Goal: Information Seeking & Learning: Find specific page/section

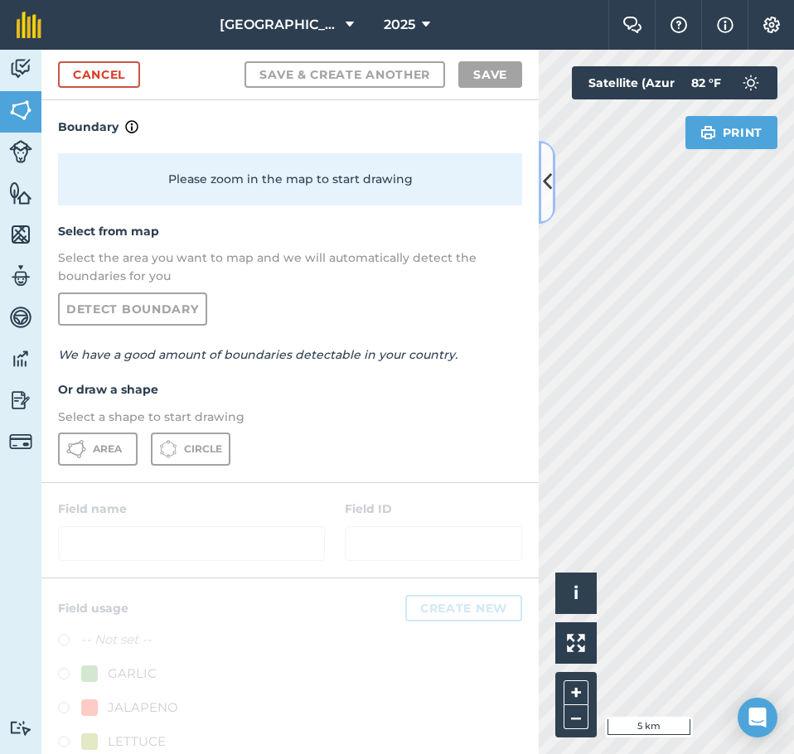
click at [550, 201] on button at bounding box center [547, 182] width 17 height 83
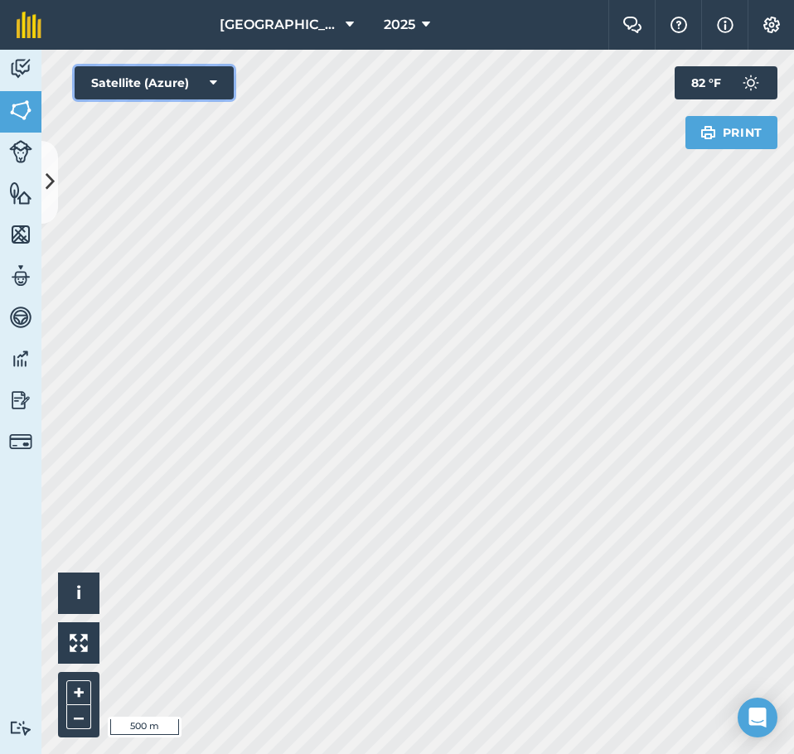
click at [304, 149] on div "Hello i © 2025 TomTom, Microsoft 500 m + – Satellite (Azure) Print 82 ° F" at bounding box center [417, 402] width 753 height 705
click at [57, 183] on button at bounding box center [49, 182] width 17 height 83
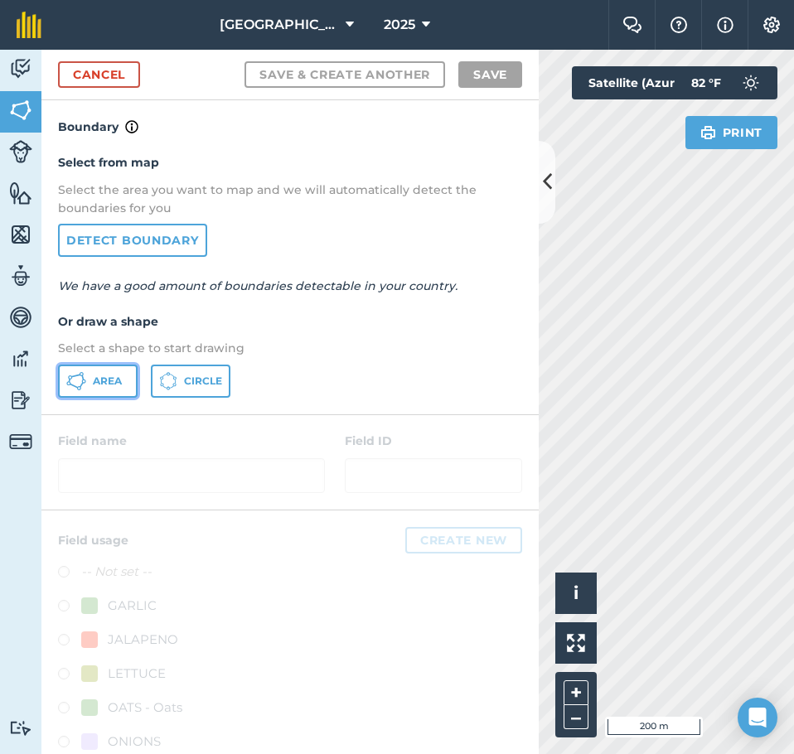
click at [99, 386] on span "Area" at bounding box center [107, 381] width 29 height 13
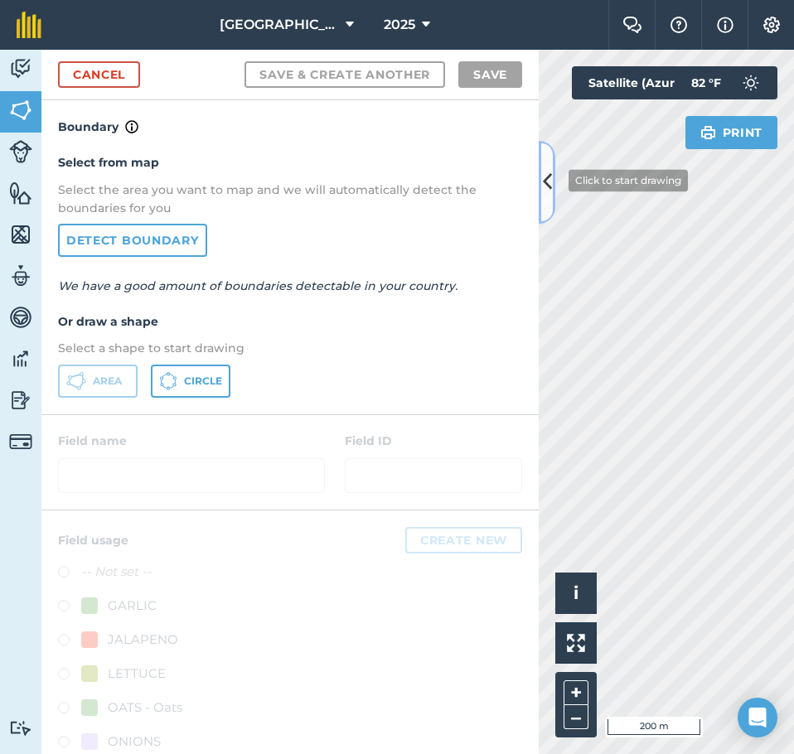
click at [555, 182] on button at bounding box center [547, 182] width 17 height 83
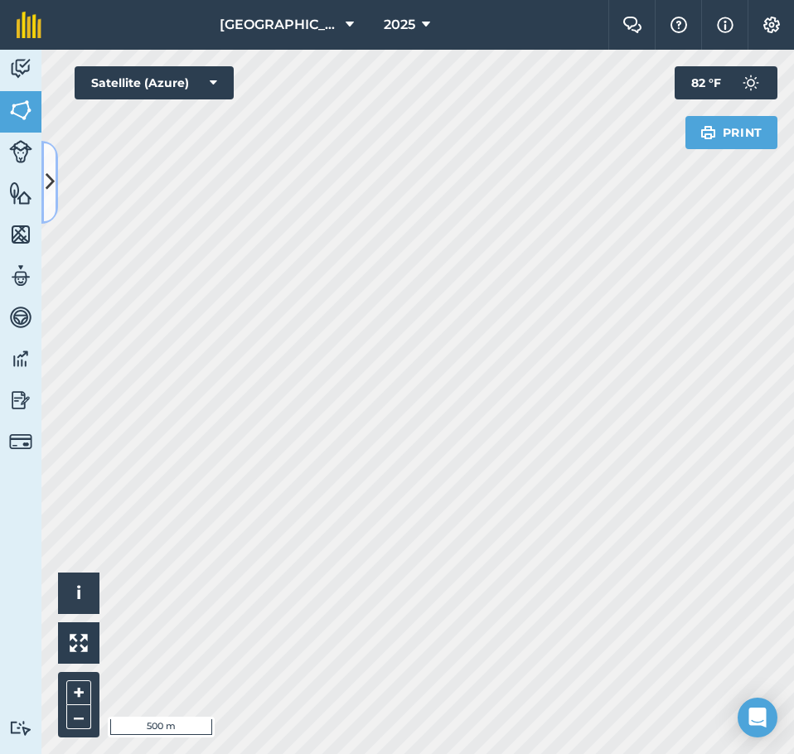
click at [57, 162] on button at bounding box center [49, 182] width 17 height 83
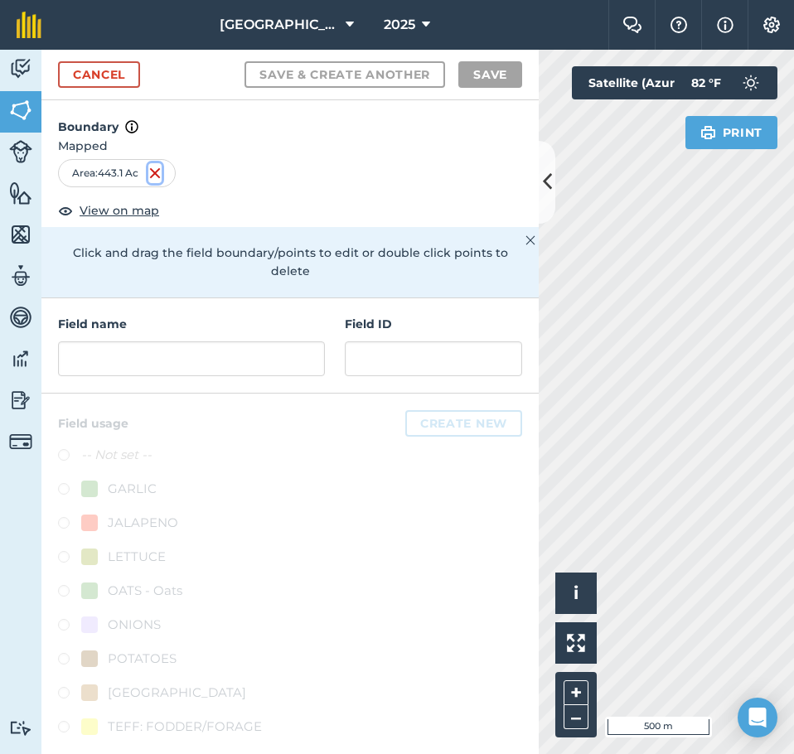
click at [152, 171] on img at bounding box center [154, 173] width 13 height 20
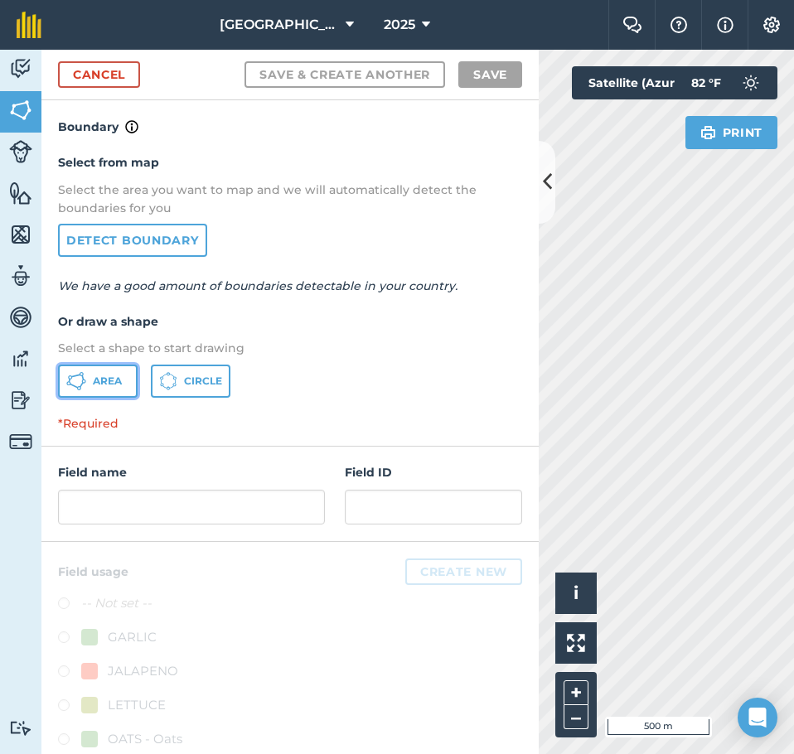
drag, startPoint x: 106, startPoint y: 385, endPoint x: 116, endPoint y: 380, distance: 10.8
click at [107, 385] on span "Area" at bounding box center [107, 381] width 29 height 13
click at [545, 190] on icon at bounding box center [547, 181] width 9 height 29
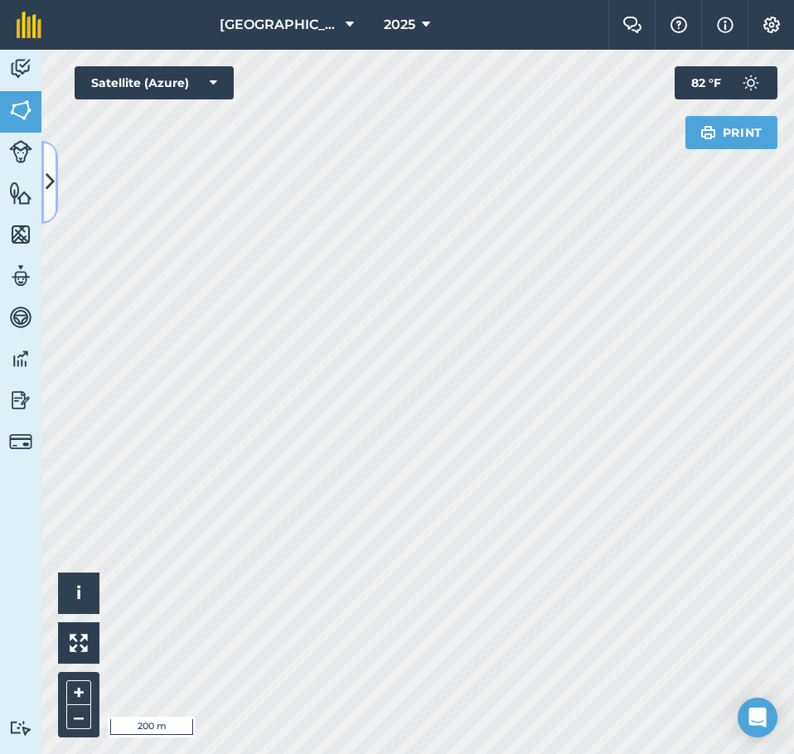
click at [51, 160] on button at bounding box center [49, 182] width 17 height 83
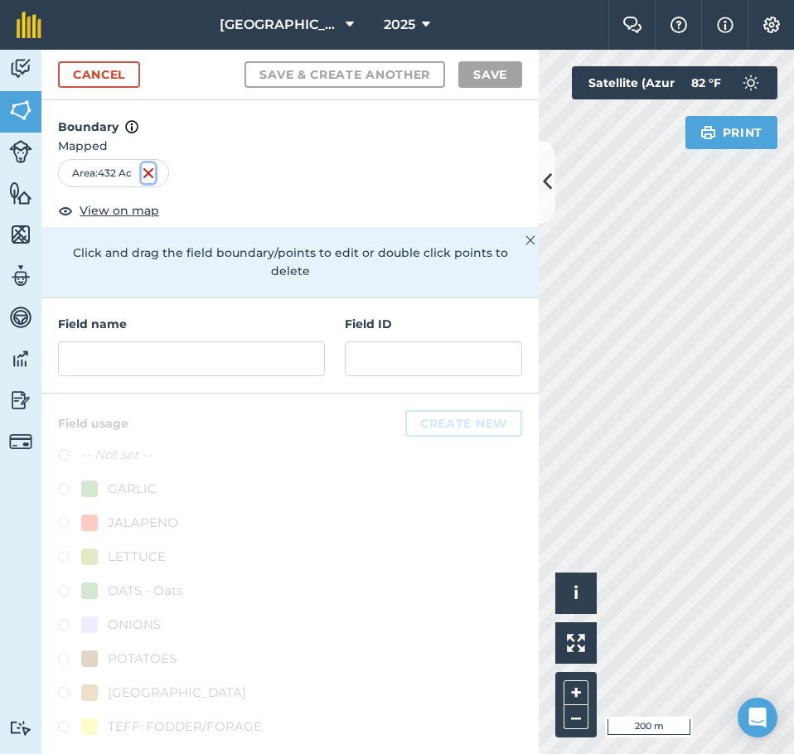
click at [149, 165] on img at bounding box center [148, 173] width 13 height 20
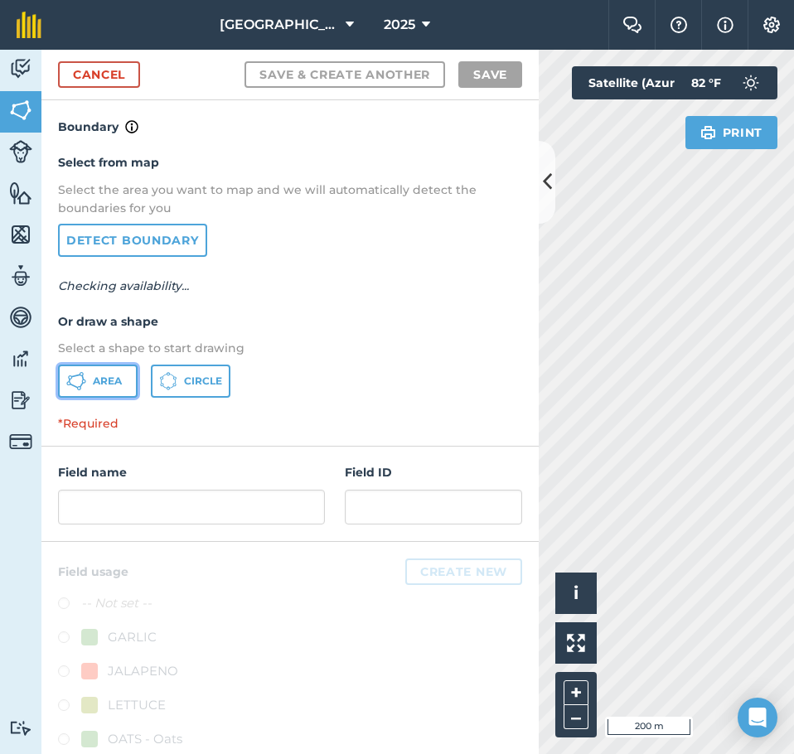
click at [110, 388] on button "Area" at bounding box center [98, 381] width 80 height 33
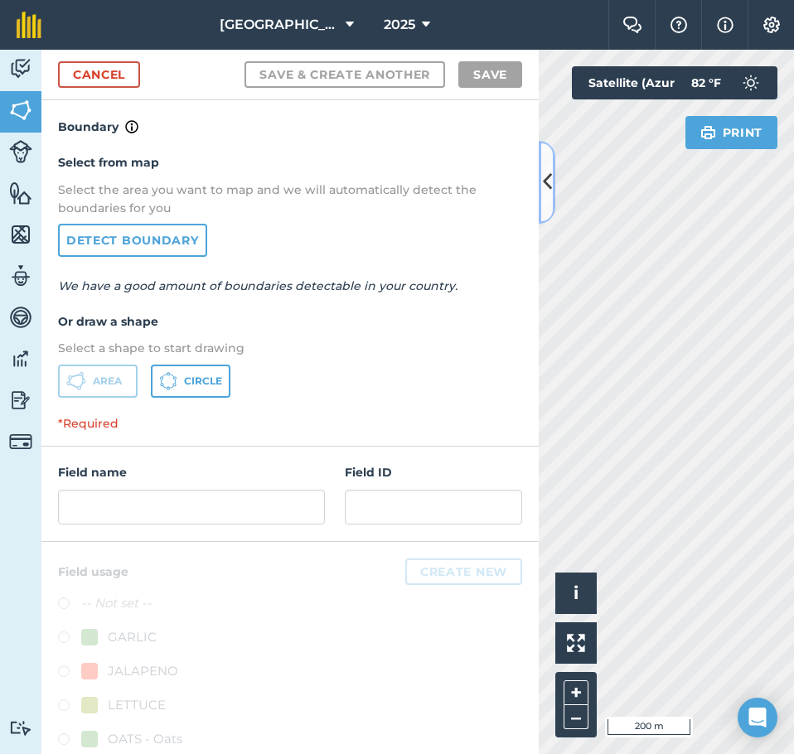
click at [551, 177] on icon at bounding box center [547, 181] width 9 height 29
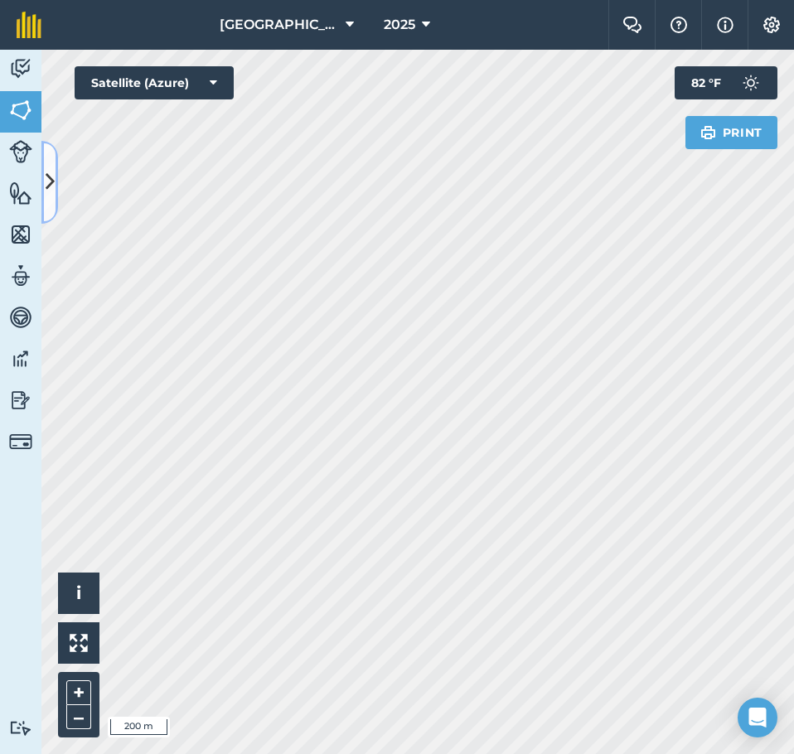
click at [53, 196] on icon at bounding box center [50, 181] width 9 height 29
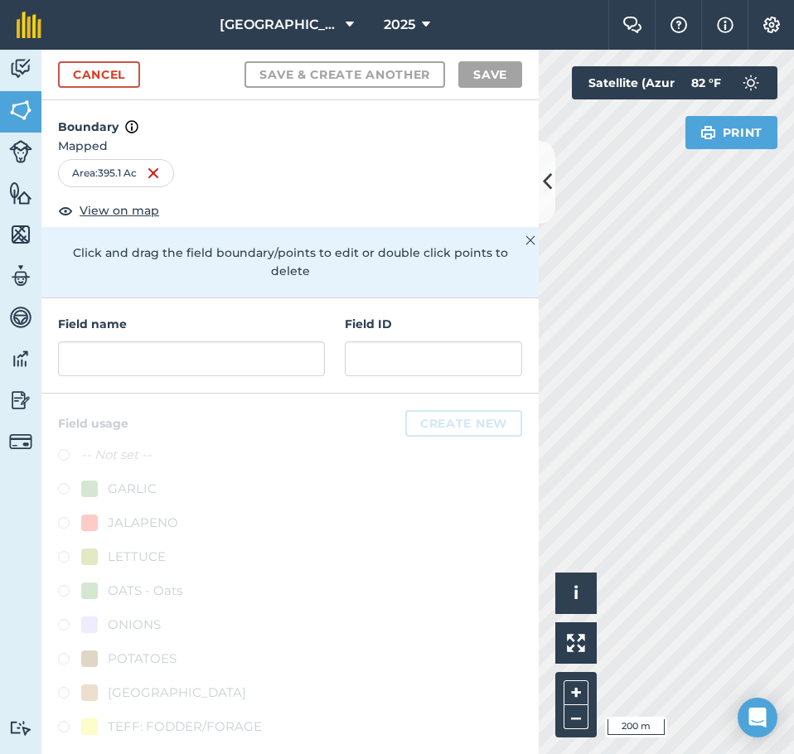
click at [162, 177] on div "Area : 395.1 Ac" at bounding box center [116, 173] width 116 height 28
click at [157, 178] on img at bounding box center [153, 173] width 13 height 20
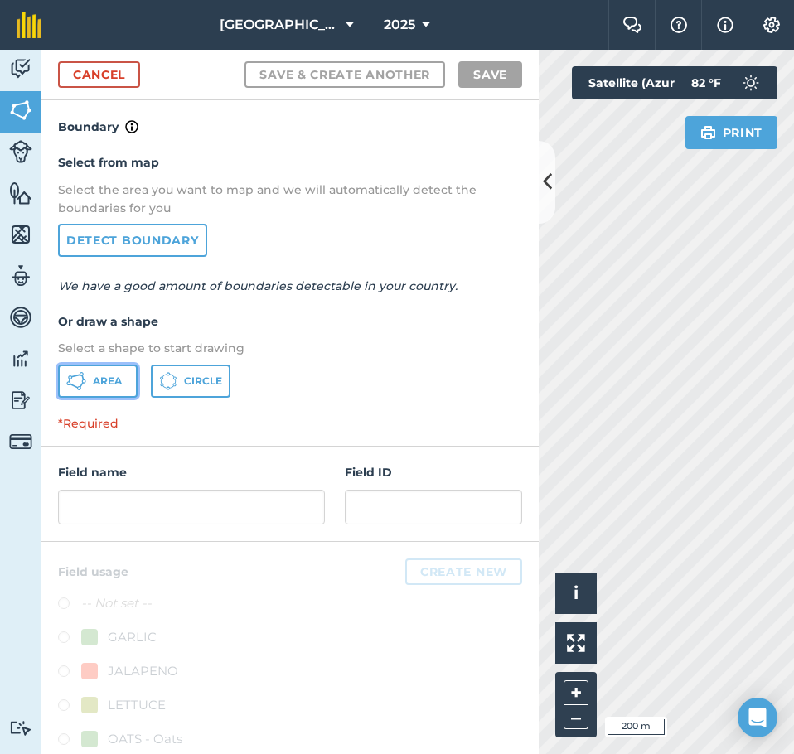
click at [87, 378] on button "Area" at bounding box center [98, 381] width 80 height 33
click at [545, 185] on icon at bounding box center [547, 181] width 9 height 29
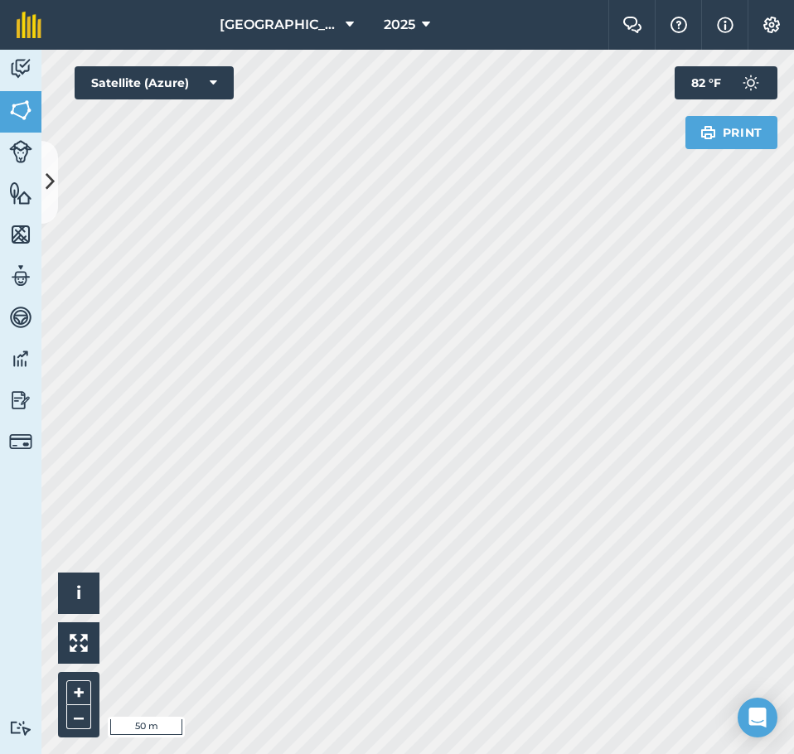
click at [215, 43] on div "[GEOGRAPHIC_DATA] 2025 Farm Chat Help Info Settings [GEOGRAPHIC_DATA] - 2025 Re…" at bounding box center [397, 377] width 794 height 754
click at [405, 0] on html "[GEOGRAPHIC_DATA] 2025 Farm Chat Help Info Settings [GEOGRAPHIC_DATA] - 2025 Re…" at bounding box center [397, 377] width 794 height 754
click at [57, 175] on button at bounding box center [49, 182] width 17 height 83
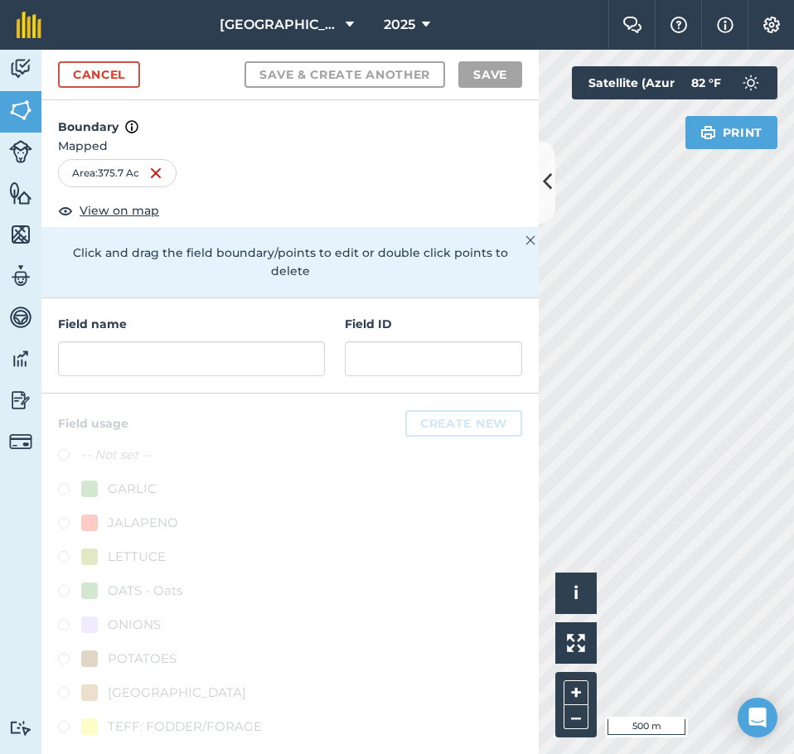
click at [166, 164] on div "Area : 375.7 Ac" at bounding box center [117, 173] width 119 height 28
click at [162, 167] on img at bounding box center [155, 173] width 13 height 20
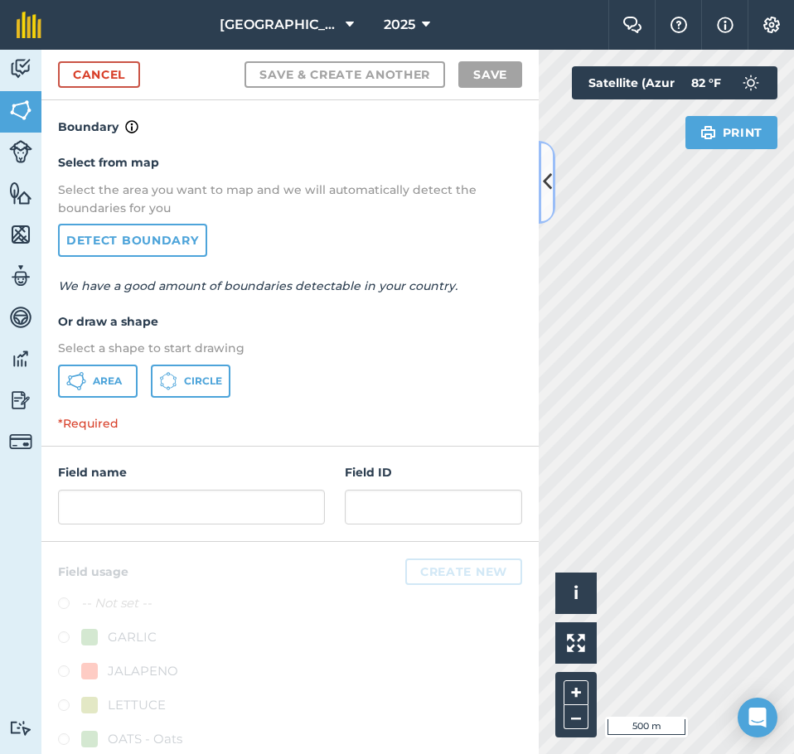
click at [544, 189] on icon at bounding box center [547, 181] width 9 height 29
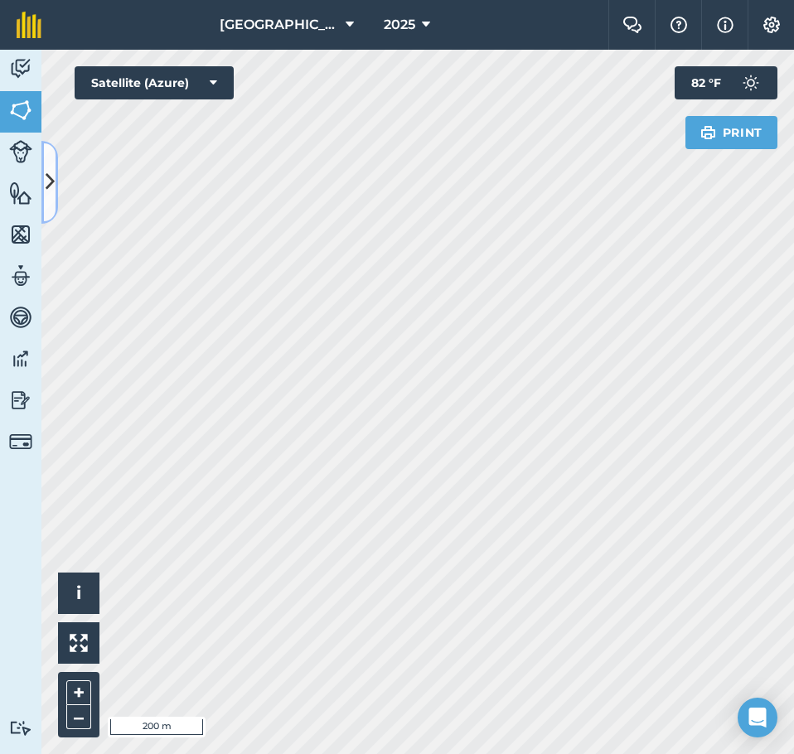
click at [56, 196] on button at bounding box center [49, 182] width 17 height 83
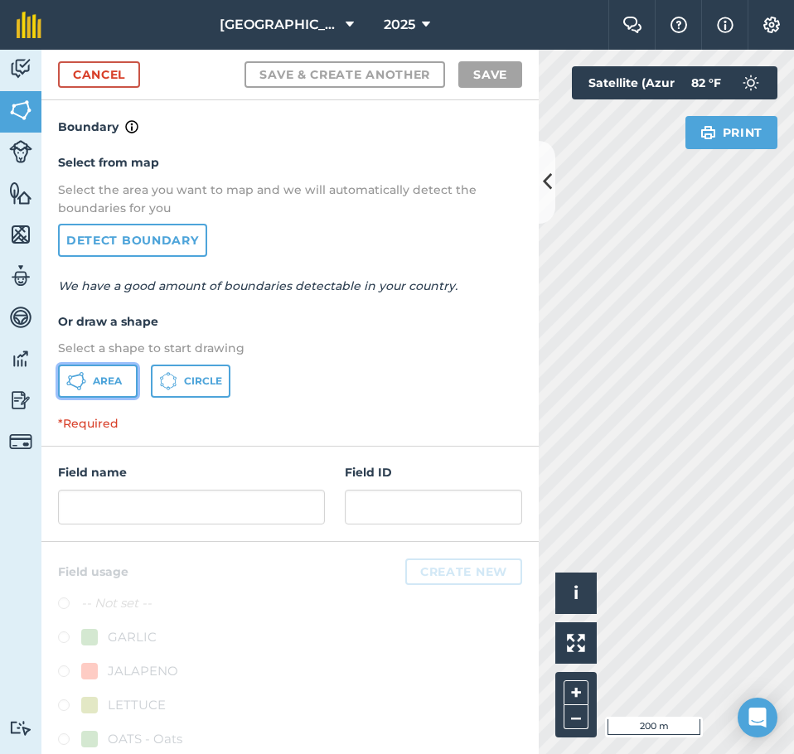
click at [104, 391] on button "Area" at bounding box center [98, 381] width 80 height 33
click at [547, 181] on icon at bounding box center [547, 181] width 9 height 29
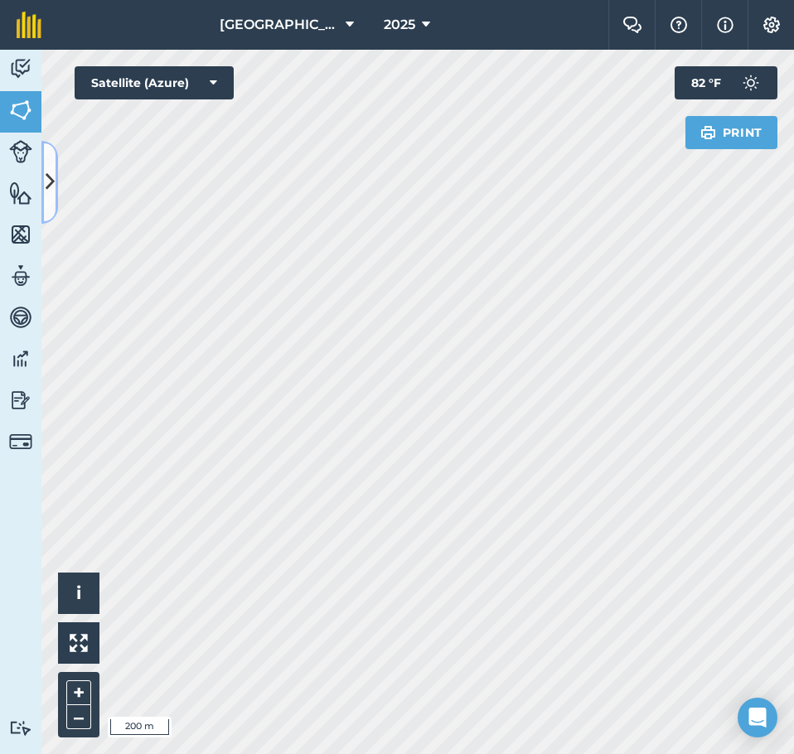
click at [47, 165] on button at bounding box center [49, 182] width 17 height 83
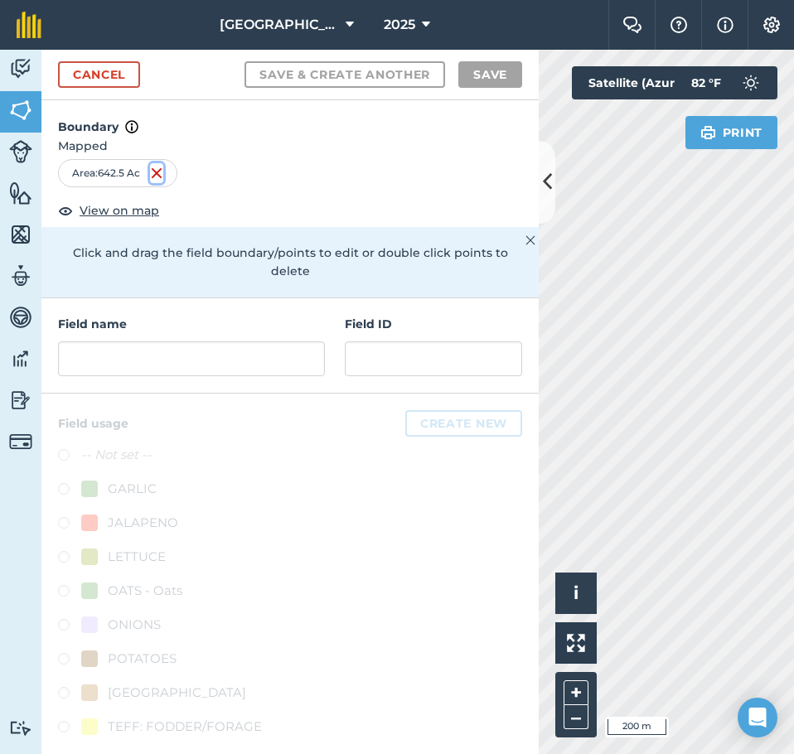
click at [163, 167] on img at bounding box center [156, 173] width 13 height 20
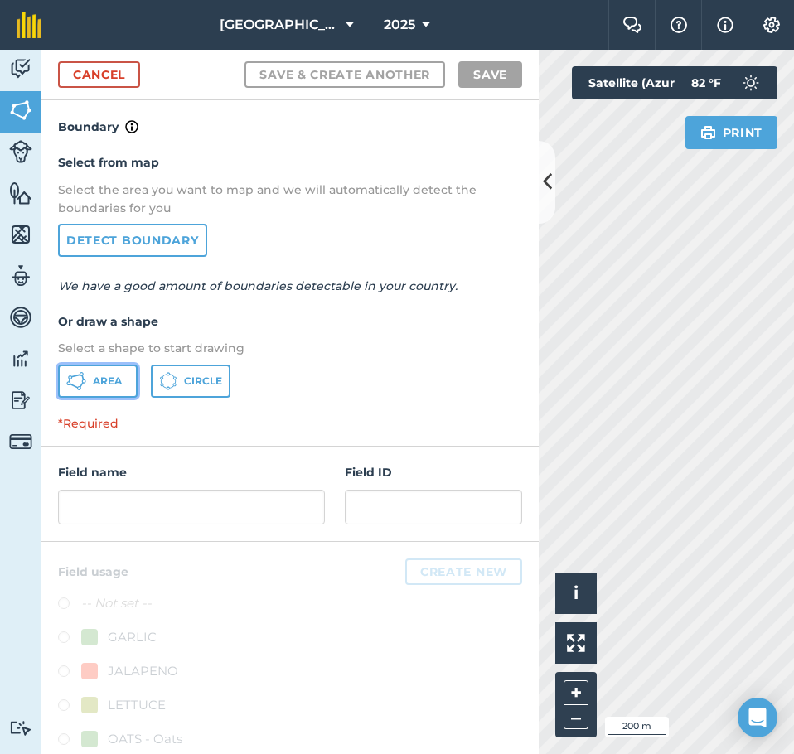
click at [102, 371] on button "Area" at bounding box center [98, 381] width 80 height 33
click at [545, 178] on icon at bounding box center [547, 181] width 9 height 29
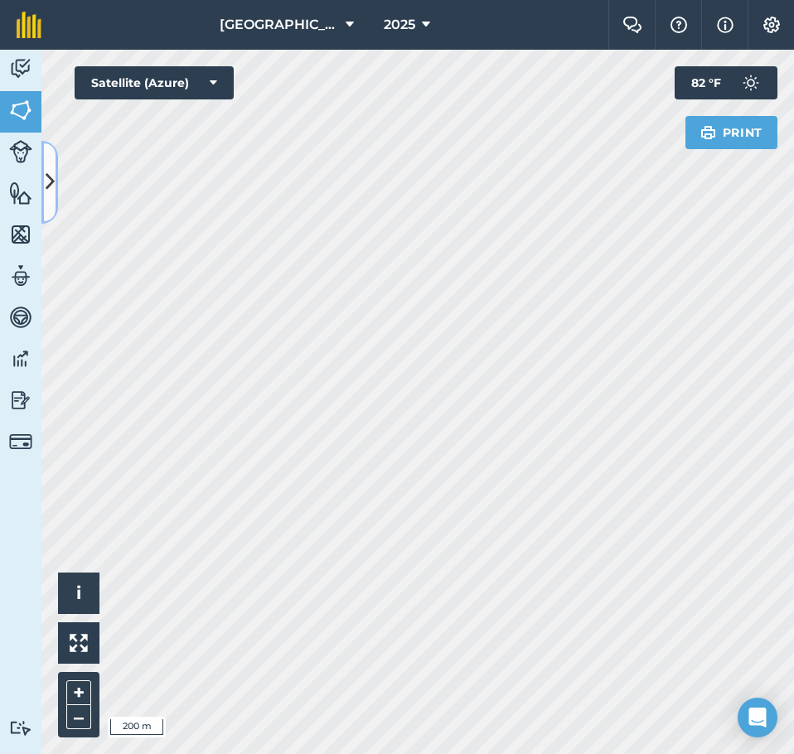
click at [53, 172] on icon at bounding box center [50, 181] width 9 height 29
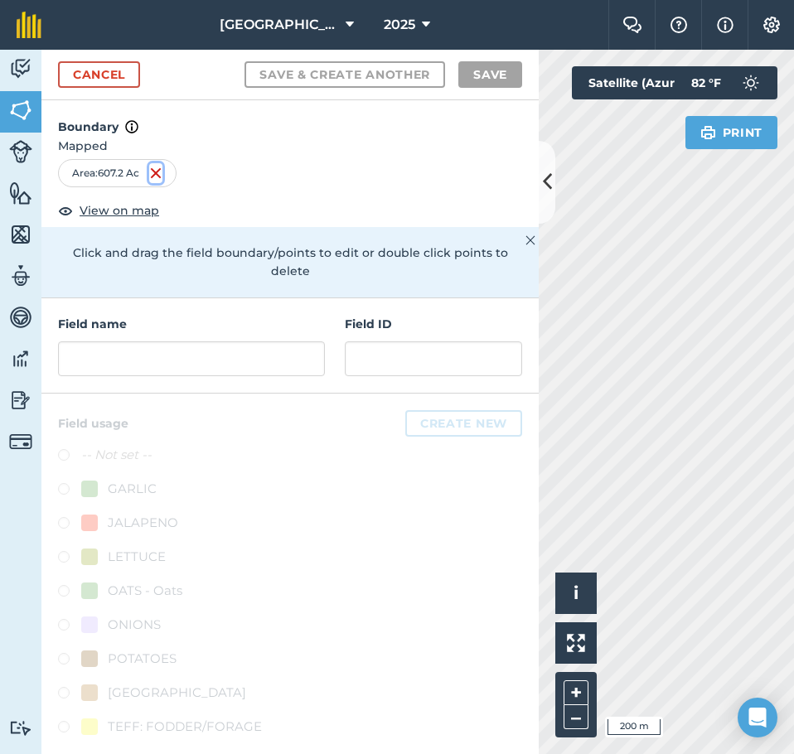
click at [155, 173] on img at bounding box center [155, 173] width 13 height 20
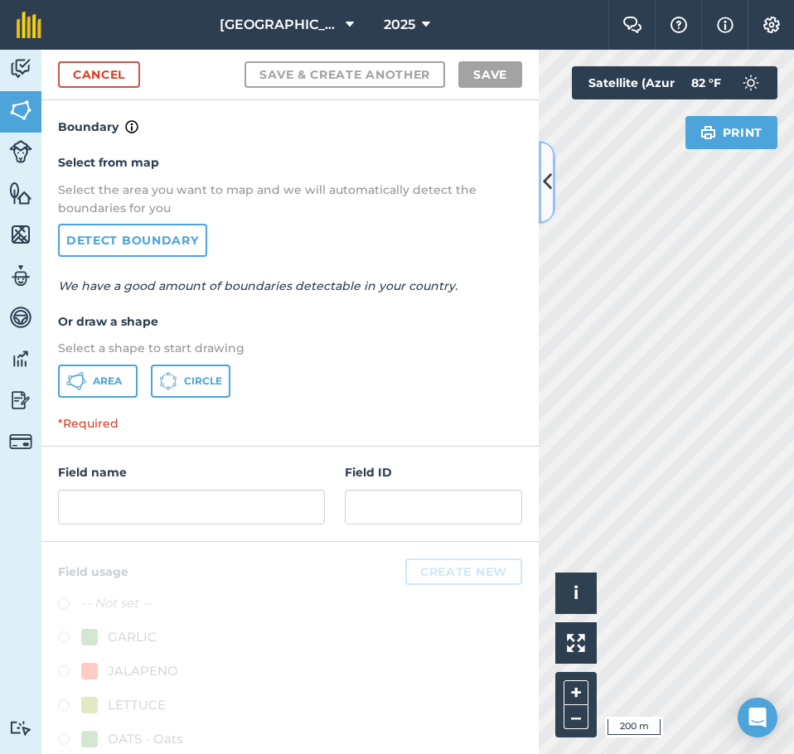
click at [547, 173] on icon at bounding box center [547, 181] width 9 height 29
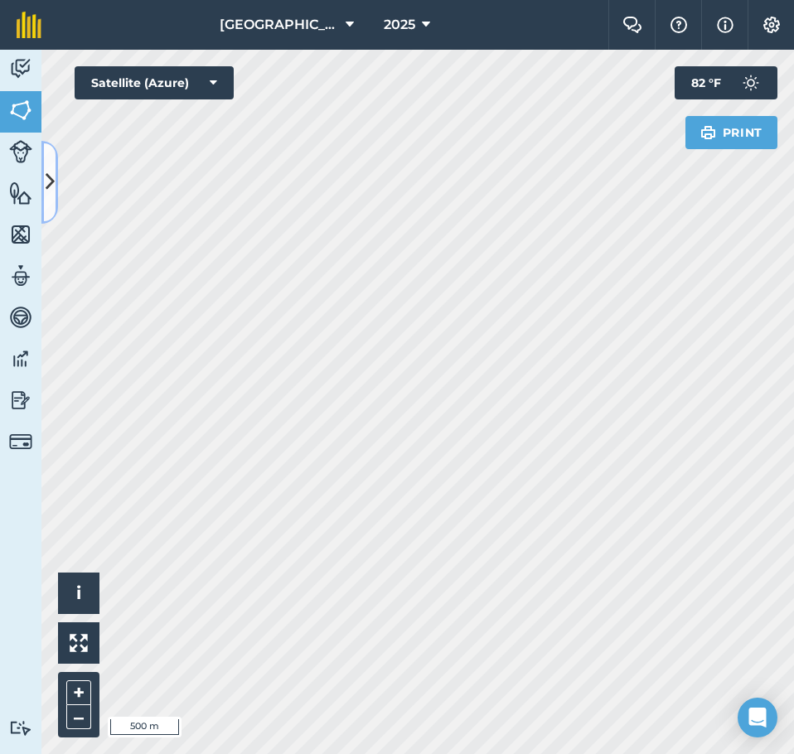
click at [51, 187] on icon at bounding box center [50, 181] width 9 height 29
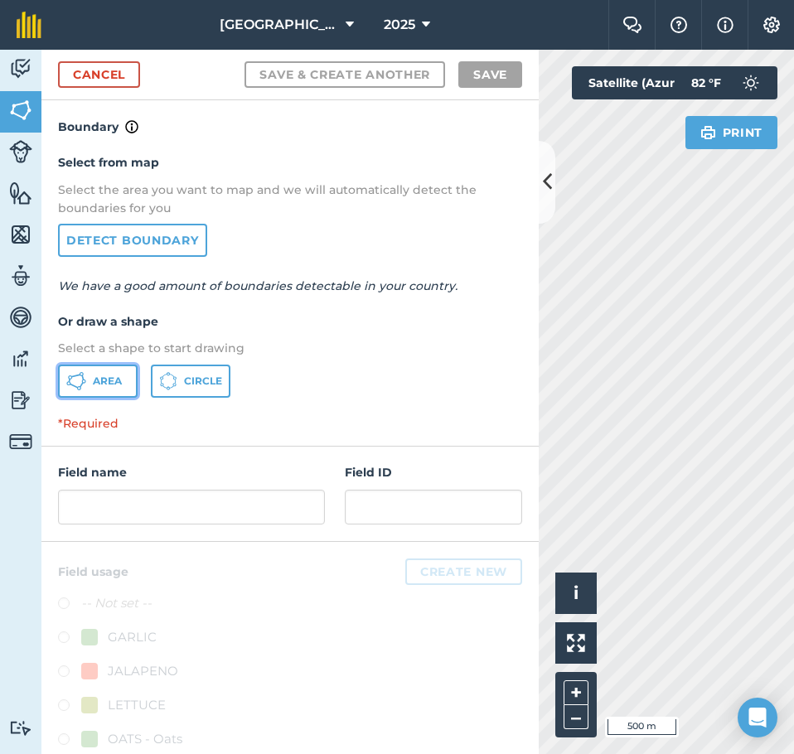
click at [104, 384] on span "Area" at bounding box center [107, 381] width 29 height 13
click at [540, 180] on button at bounding box center [547, 182] width 17 height 83
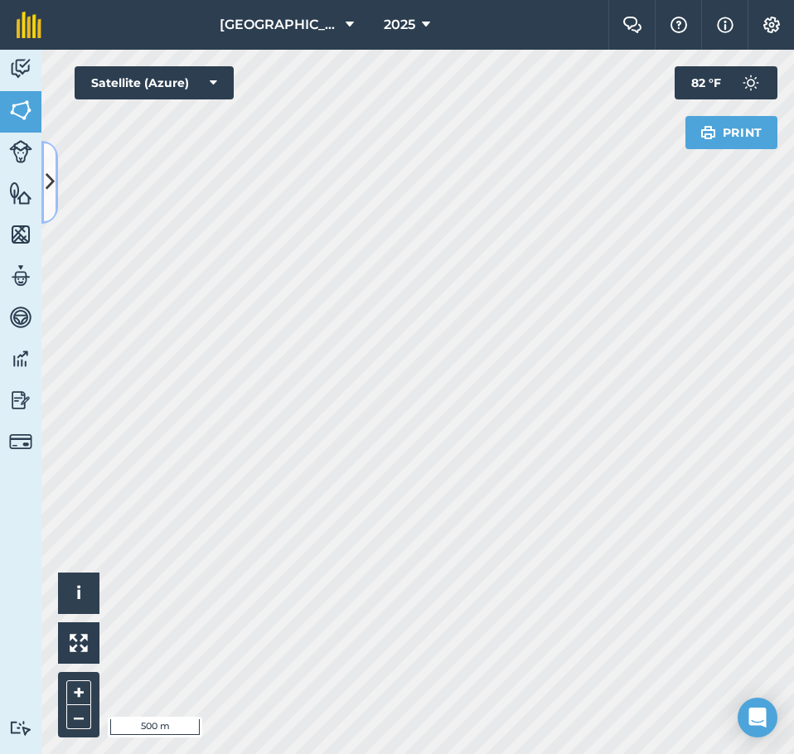
click at [50, 189] on icon at bounding box center [50, 181] width 9 height 29
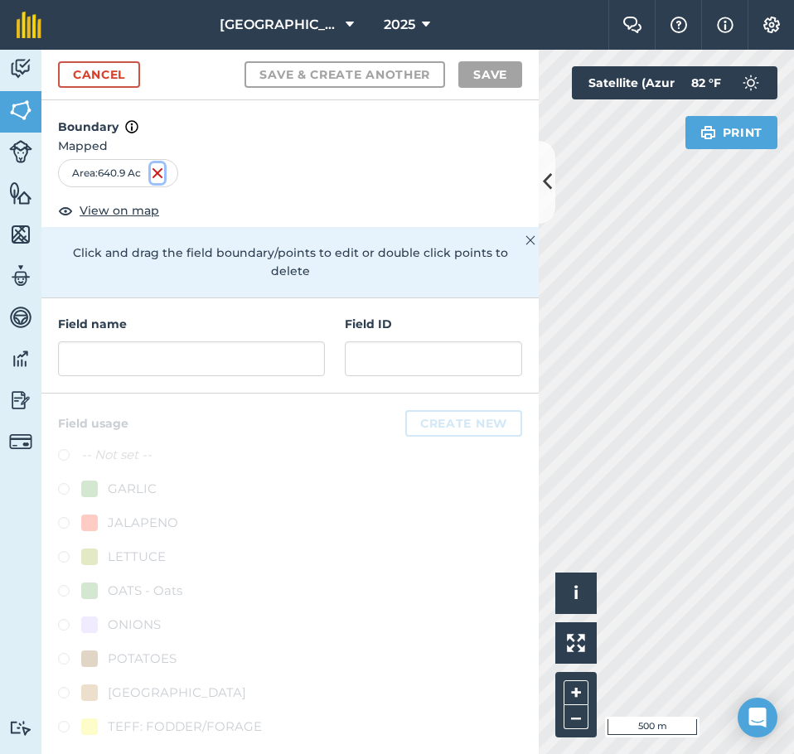
click at [163, 175] on img at bounding box center [157, 173] width 13 height 20
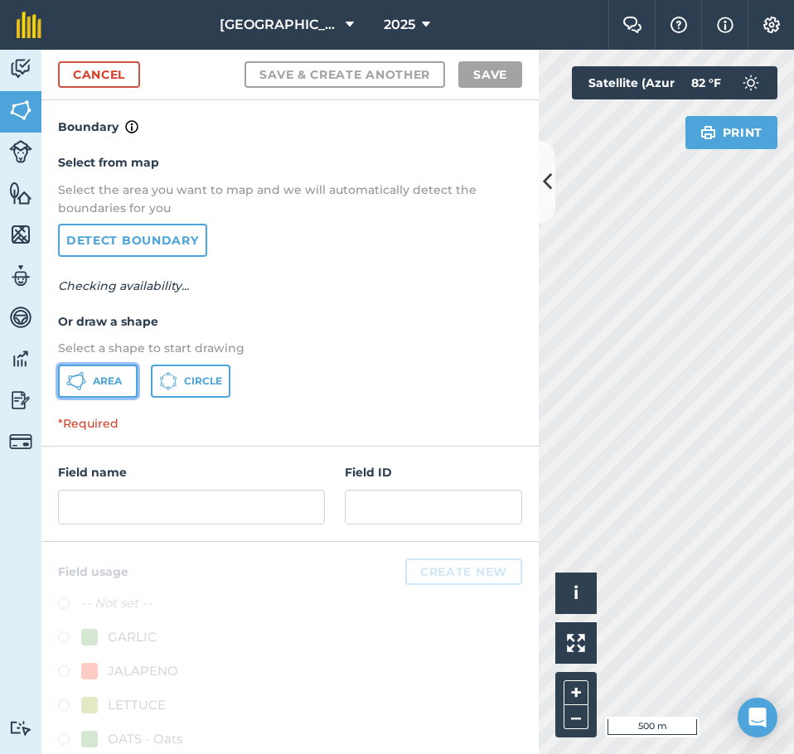
click at [107, 380] on span "Area" at bounding box center [107, 381] width 29 height 13
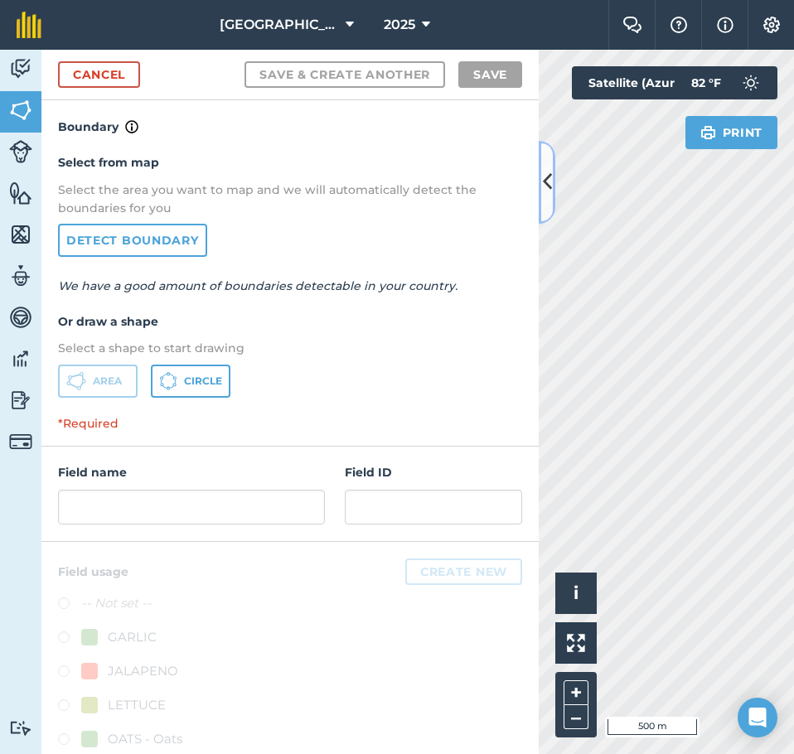
click at [547, 181] on icon at bounding box center [547, 181] width 9 height 29
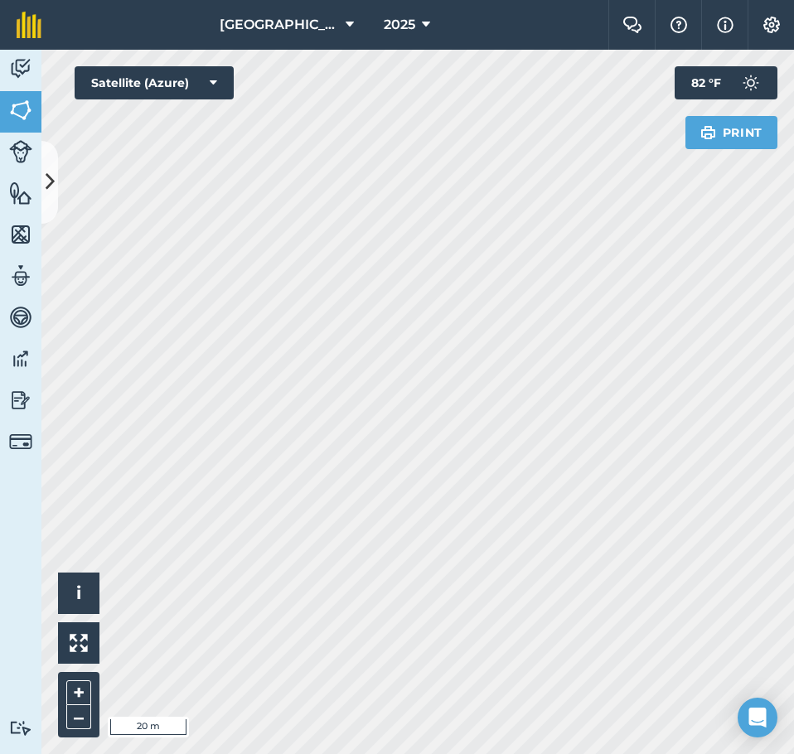
click at [2, 21] on div "[GEOGRAPHIC_DATA] 2025 Farm Chat Help Info Settings [GEOGRAPHIC_DATA] - 2025 Re…" at bounding box center [397, 377] width 794 height 754
click at [35, 180] on link "Features" at bounding box center [20, 194] width 41 height 41
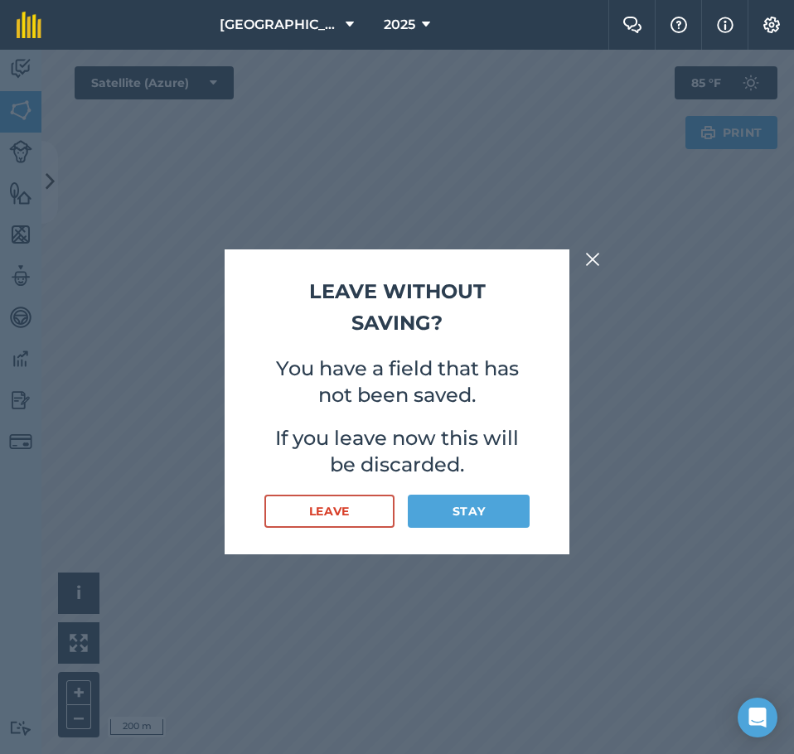
click at [597, 269] on img at bounding box center [592, 260] width 15 height 20
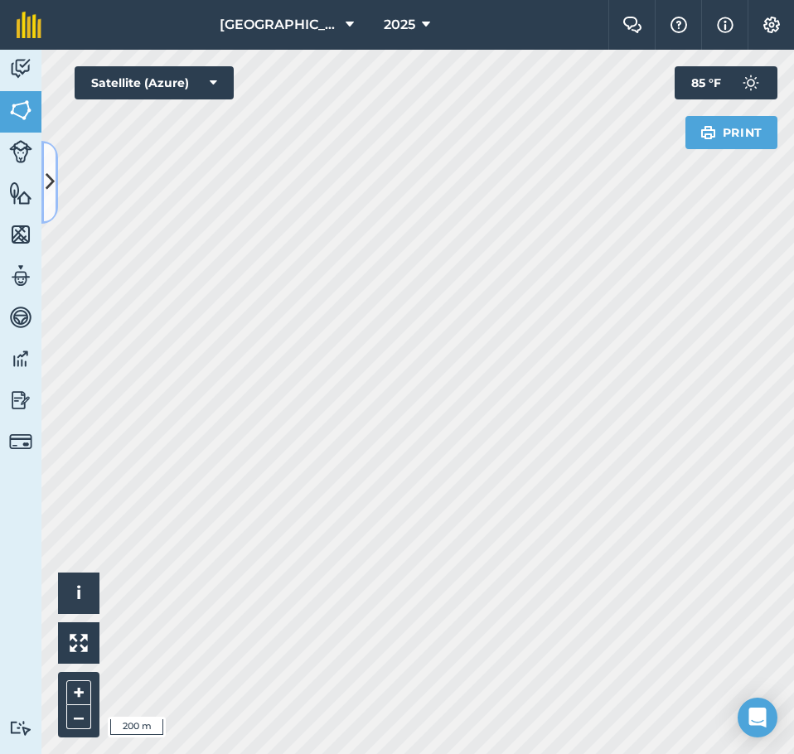
click at [50, 182] on icon at bounding box center [50, 181] width 9 height 29
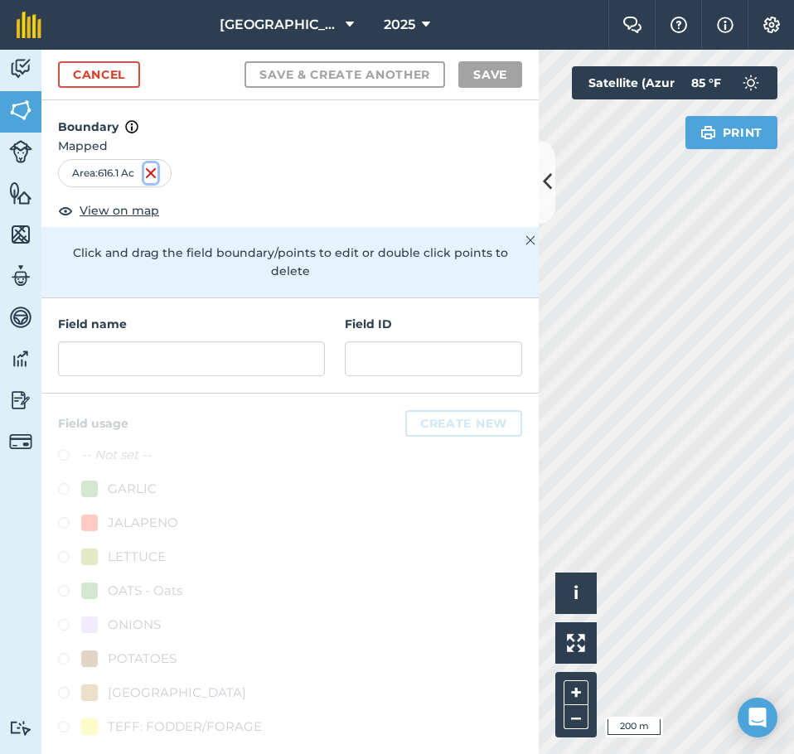
click at [158, 173] on img at bounding box center [150, 173] width 13 height 20
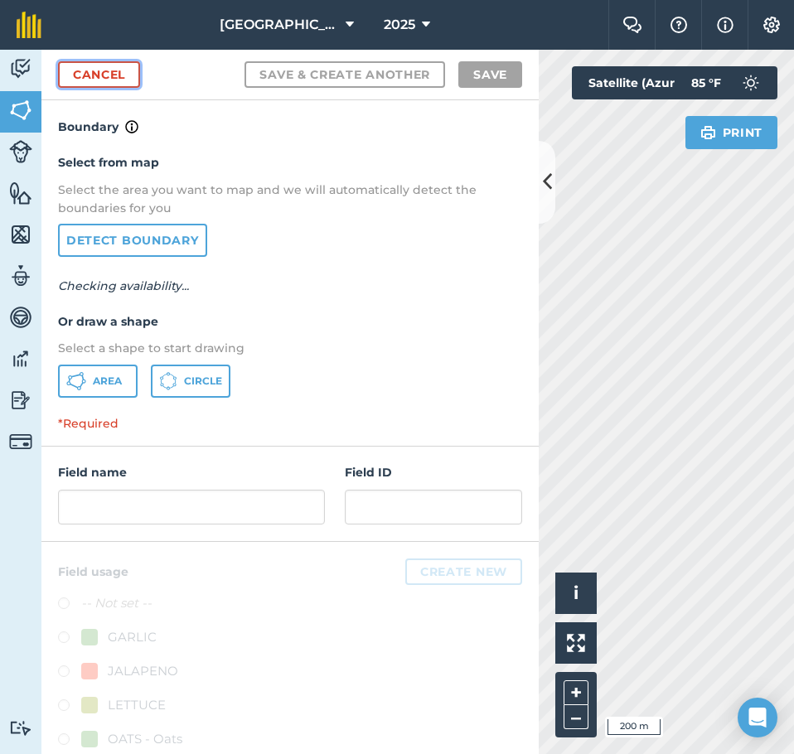
click at [115, 66] on link "Cancel" at bounding box center [99, 74] width 82 height 27
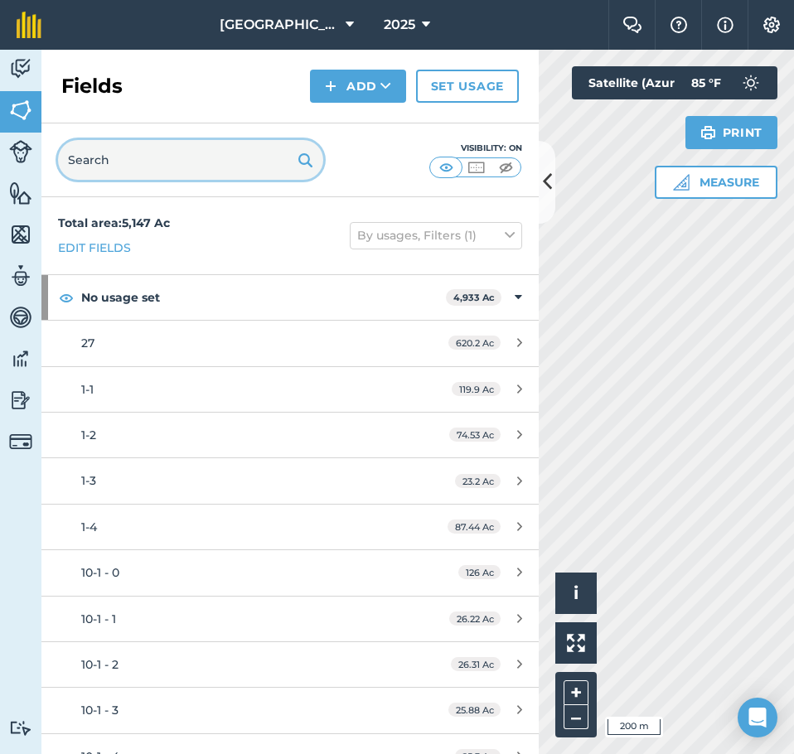
click at [160, 167] on input "text" at bounding box center [190, 160] width 265 height 40
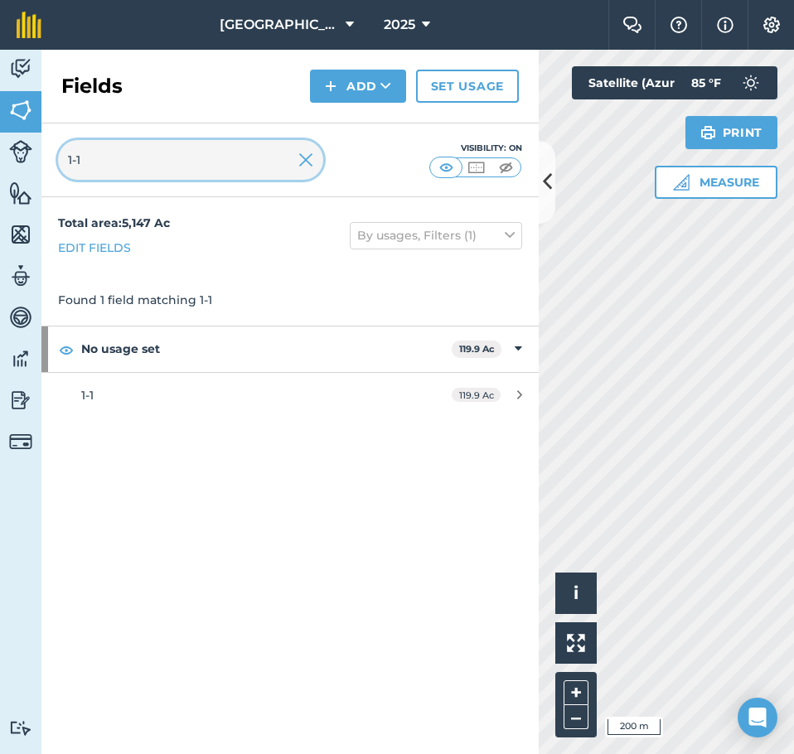
type input "1-1"
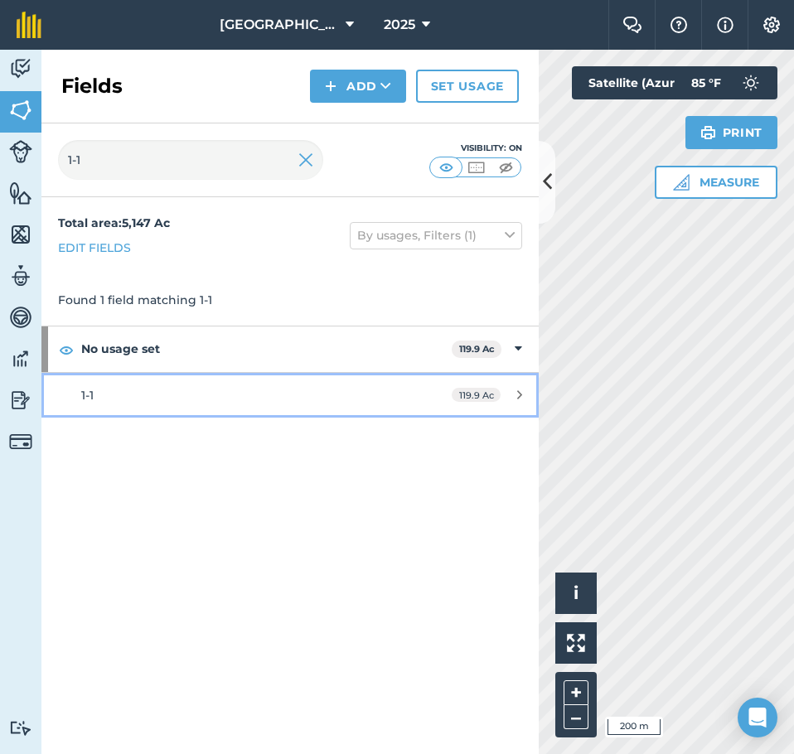
click at [428, 395] on link "1-1 119.9 Ac" at bounding box center [289, 395] width 497 height 45
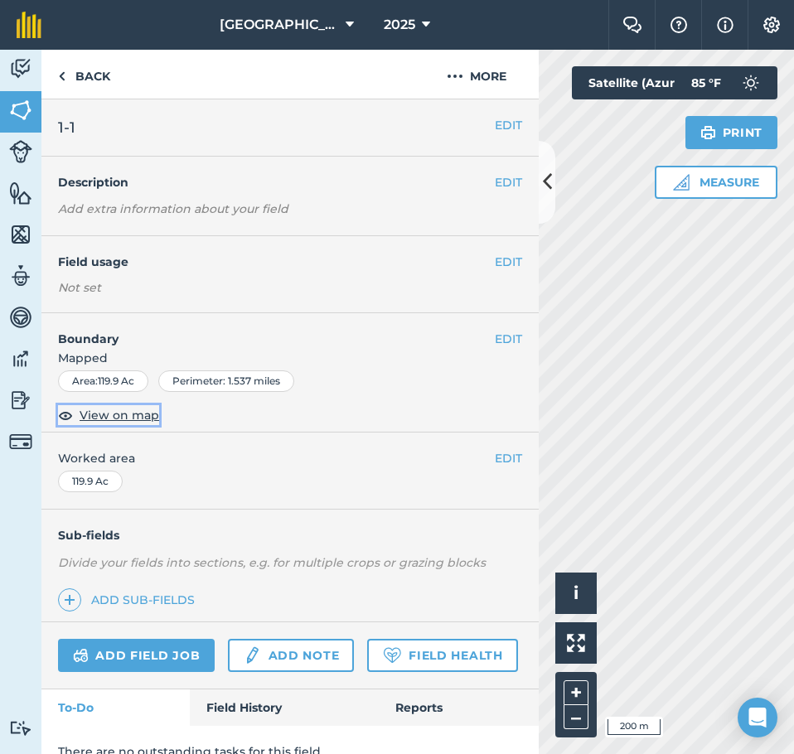
click at [92, 414] on span "View on map" at bounding box center [120, 415] width 80 height 18
click at [551, 186] on icon at bounding box center [547, 181] width 9 height 29
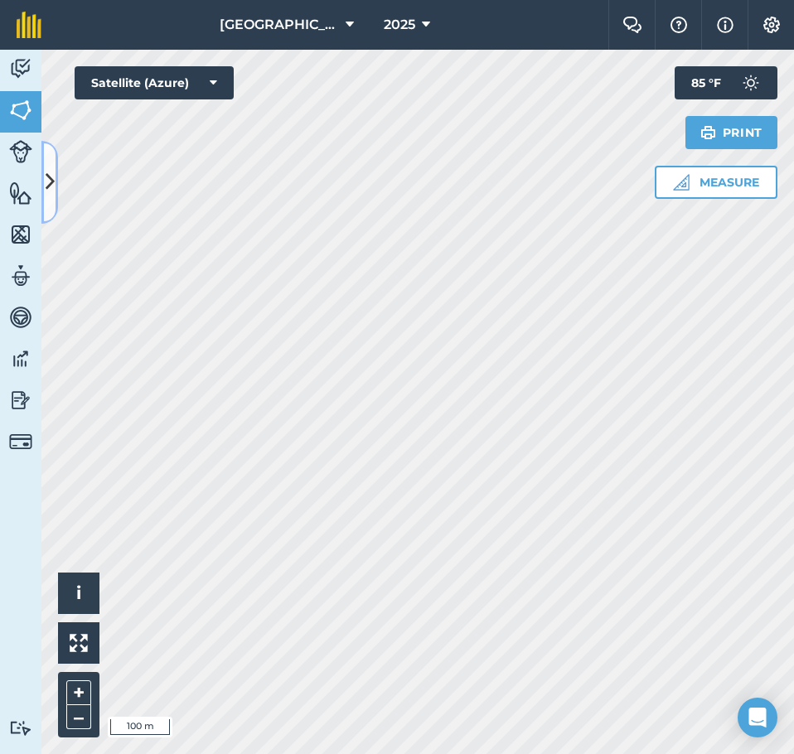
click at [50, 174] on icon at bounding box center [50, 181] width 9 height 29
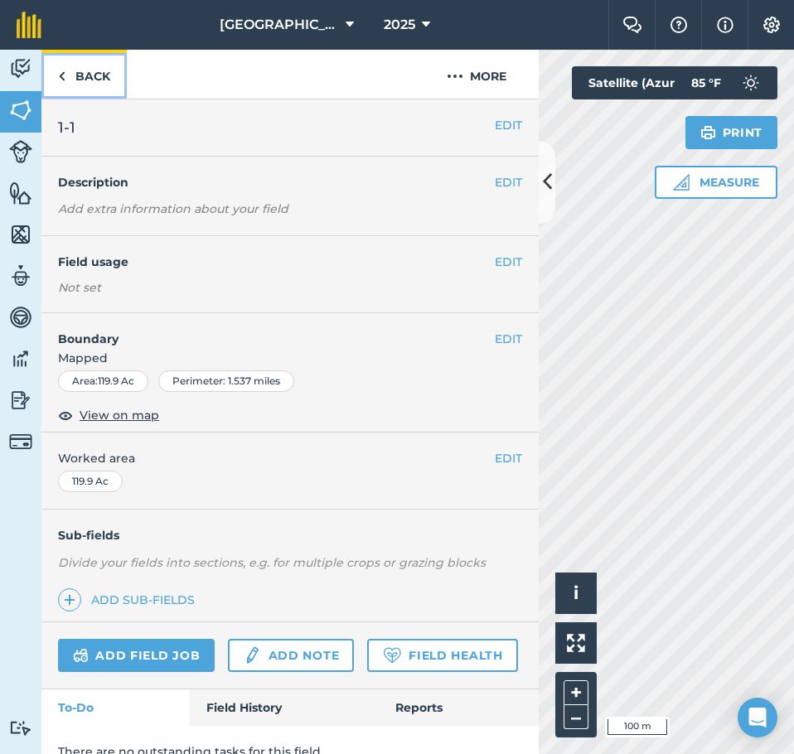
click at [99, 64] on link "Back" at bounding box center [83, 74] width 85 height 49
click at [76, 72] on link "Back" at bounding box center [83, 74] width 85 height 49
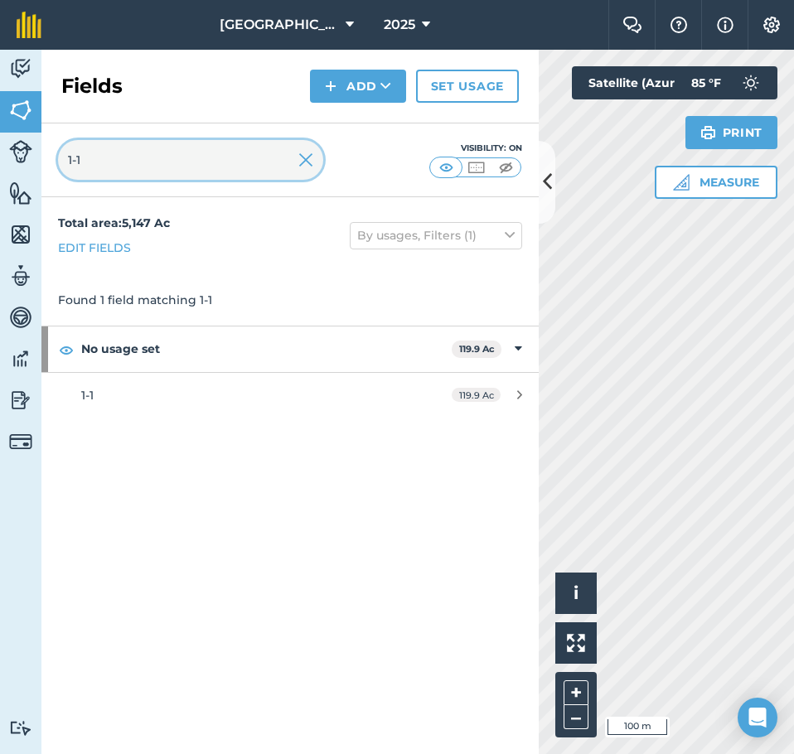
click at [133, 165] on input "1-1" at bounding box center [190, 160] width 265 height 40
drag, startPoint x: 104, startPoint y: 163, endPoint x: 24, endPoint y: 167, distance: 80.5
click at [24, 168] on div "Activity Fields Livestock Features Maps Team Vehicles Data Reporting Billing Tu…" at bounding box center [397, 402] width 794 height 705
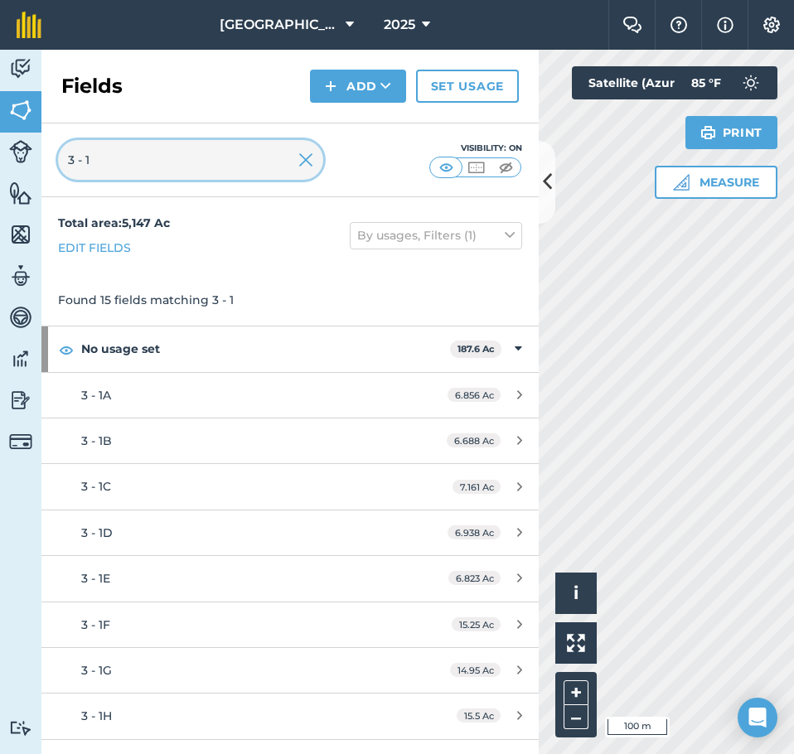
type input "3 - 1"
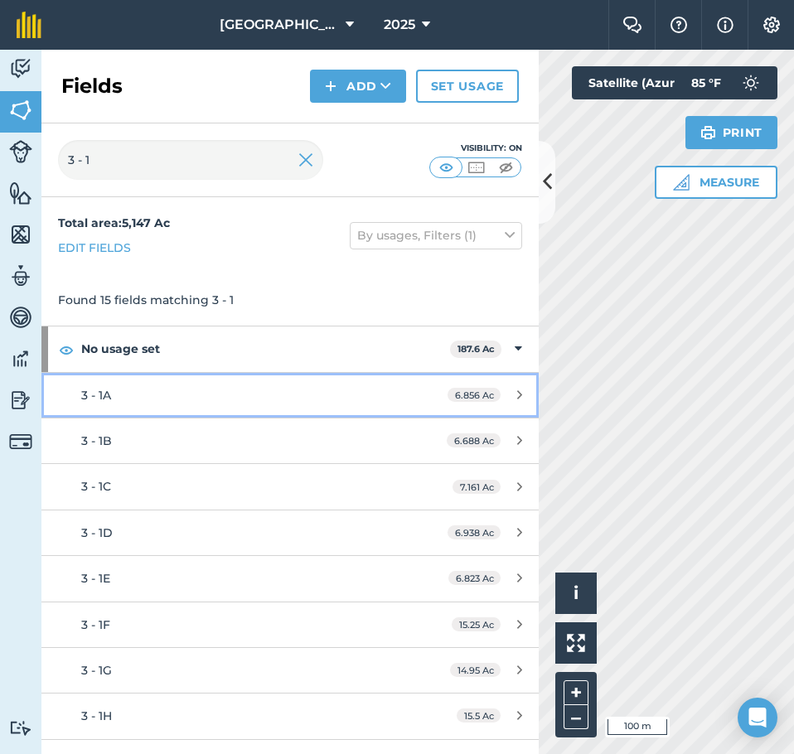
click at [372, 390] on div "3 - 1A" at bounding box center [237, 395] width 312 height 18
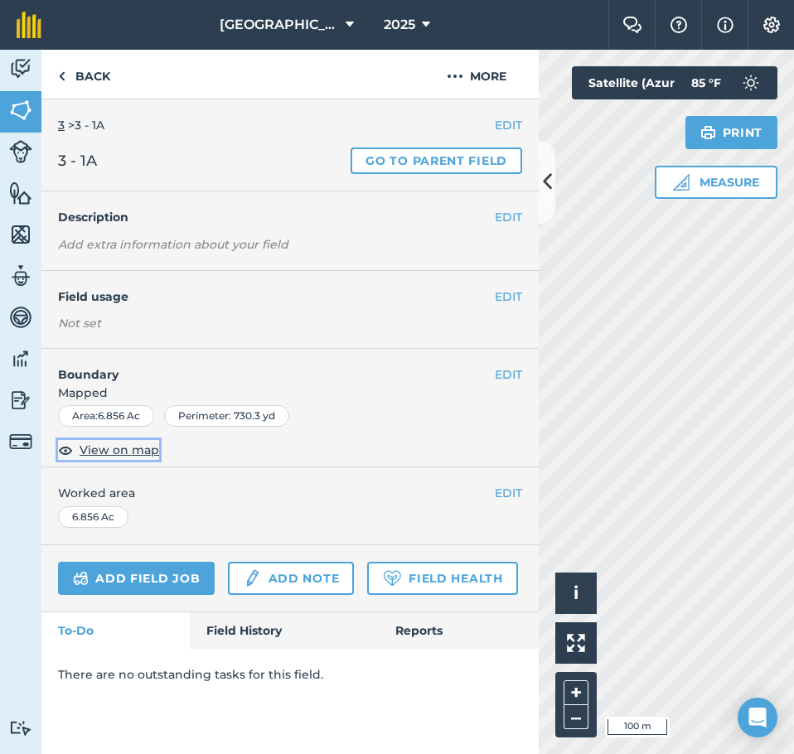
click at [132, 453] on span "View on map" at bounding box center [120, 450] width 80 height 18
click at [453, 83] on img at bounding box center [455, 76] width 17 height 20
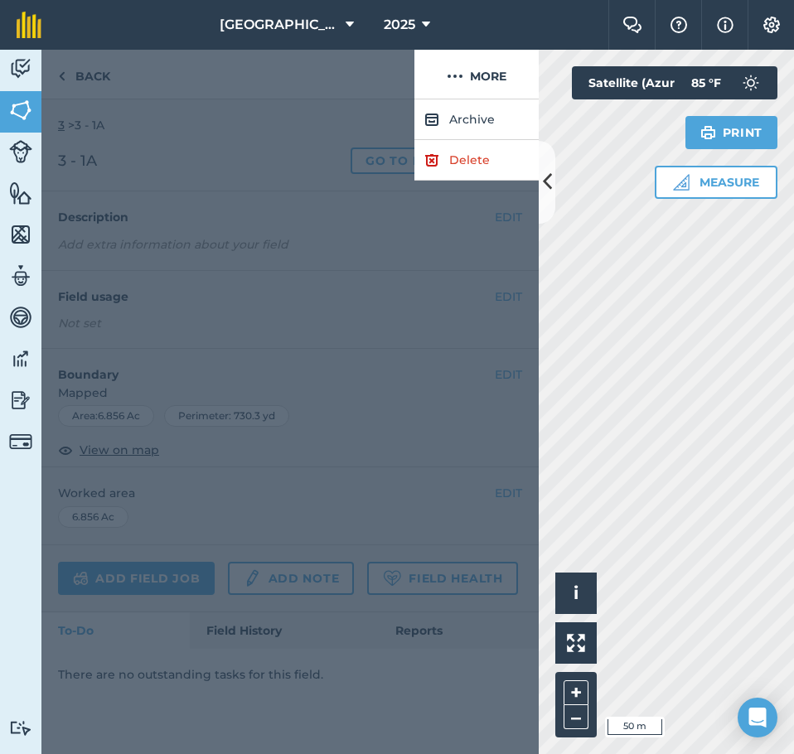
click at [368, 84] on div at bounding box center [227, 75] width 373 height 50
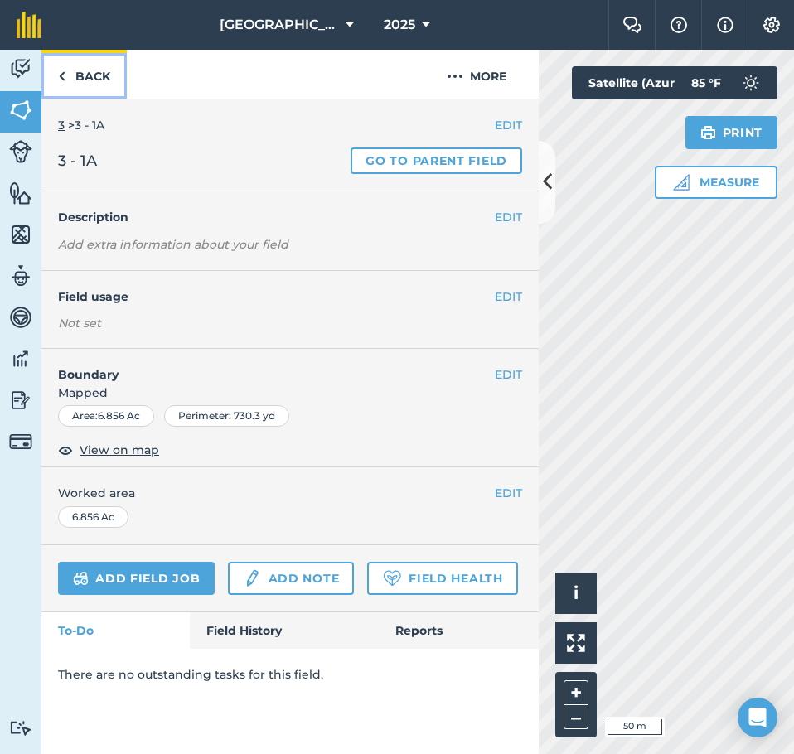
click at [89, 67] on link "Back" at bounding box center [83, 74] width 85 height 49
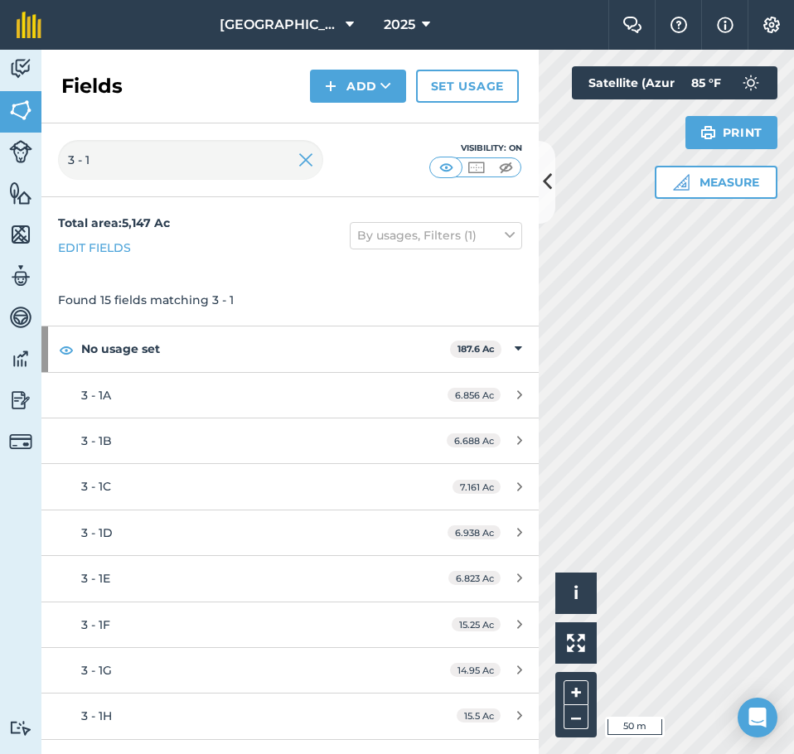
drag, startPoint x: 157, startPoint y: 142, endPoint x: 107, endPoint y: 146, distance: 49.9
click at [107, 146] on div "3 - 1 Visibility: On" at bounding box center [289, 161] width 497 height 74
click at [26, 162] on div "Activity Fields Livestock Features Maps Team Vehicles Data Reporting Billing Tu…" at bounding box center [397, 402] width 794 height 705
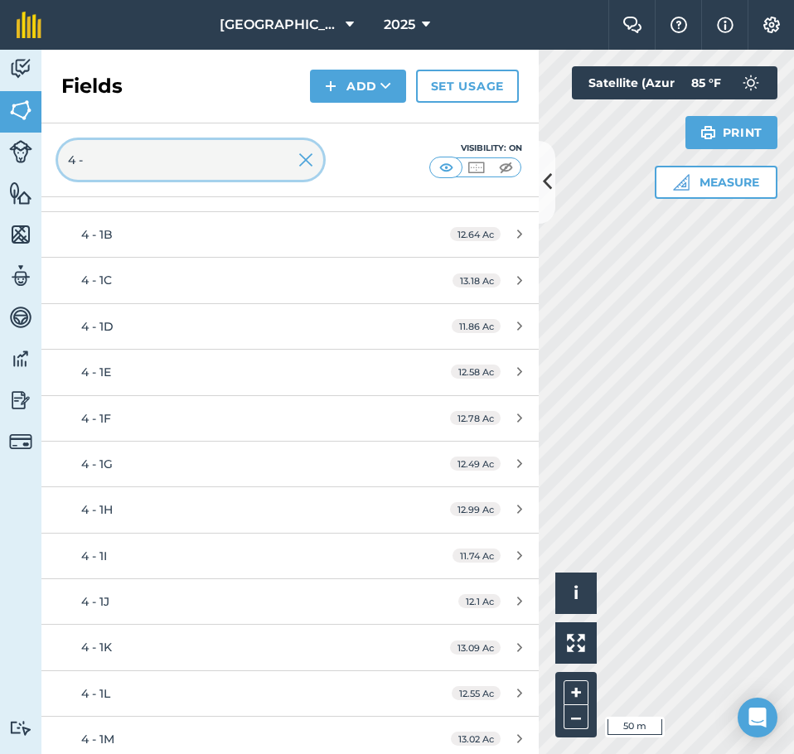
scroll to position [249, 0]
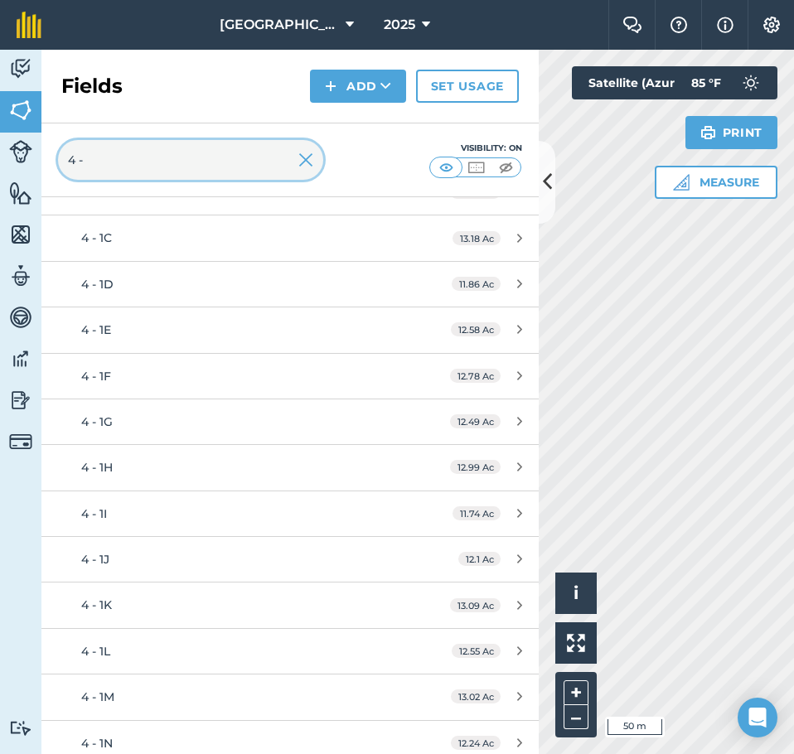
drag, startPoint x: 141, startPoint y: 162, endPoint x: 34, endPoint y: 173, distance: 107.5
click at [34, 173] on div "Activity Fields Livestock Features Maps Team Vehicles Data Reporting Billing Tu…" at bounding box center [397, 402] width 794 height 705
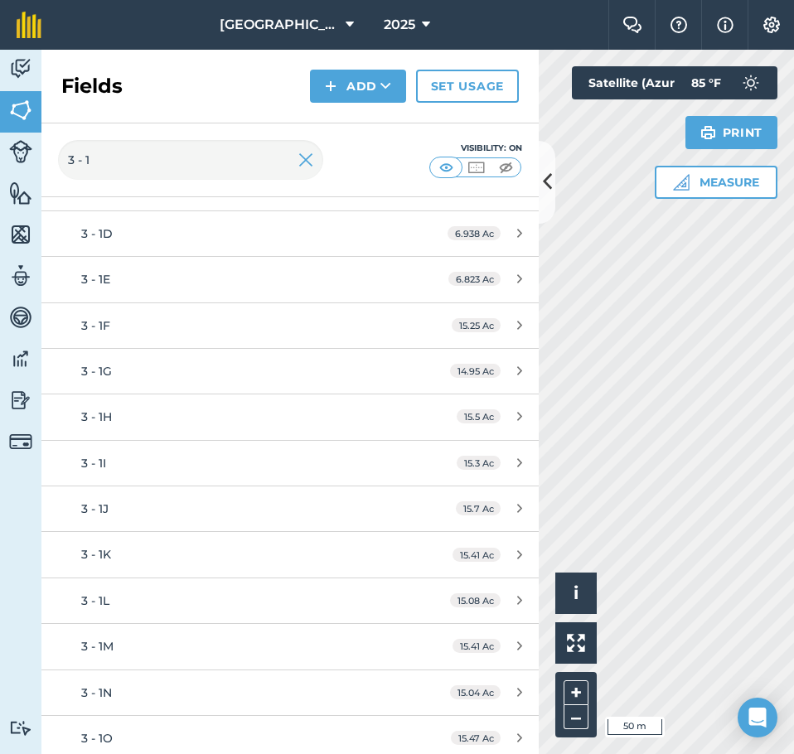
scroll to position [306, 0]
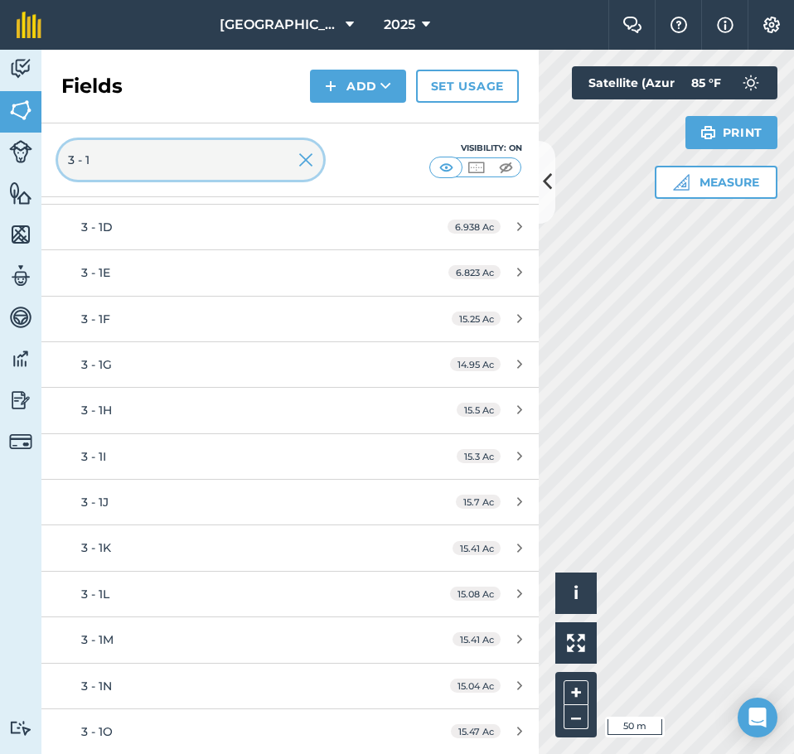
click at [172, 164] on input "3 - 1" at bounding box center [190, 160] width 265 height 40
type input "3 - 2"
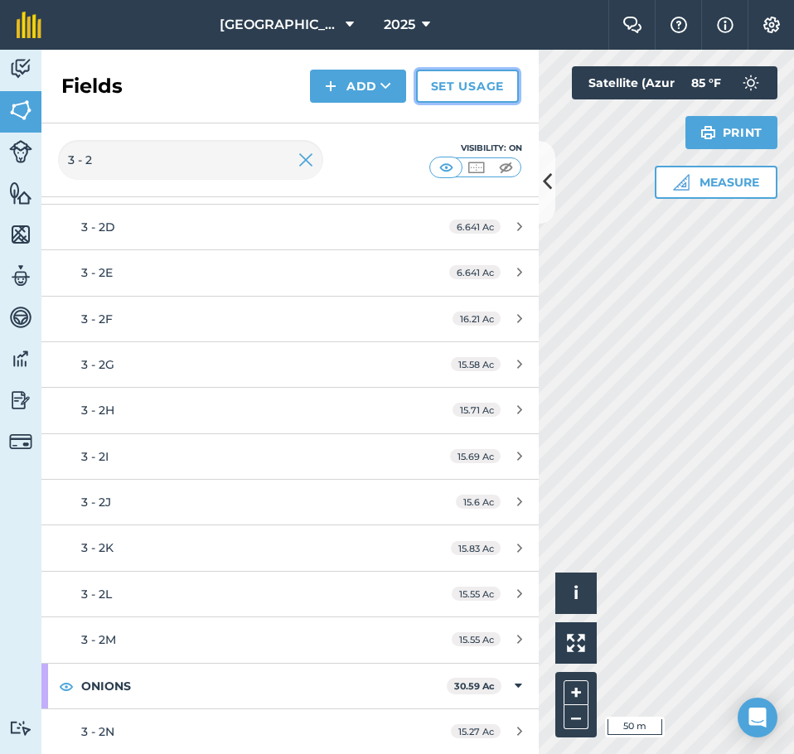
click at [458, 92] on link "Set usage" at bounding box center [467, 86] width 103 height 33
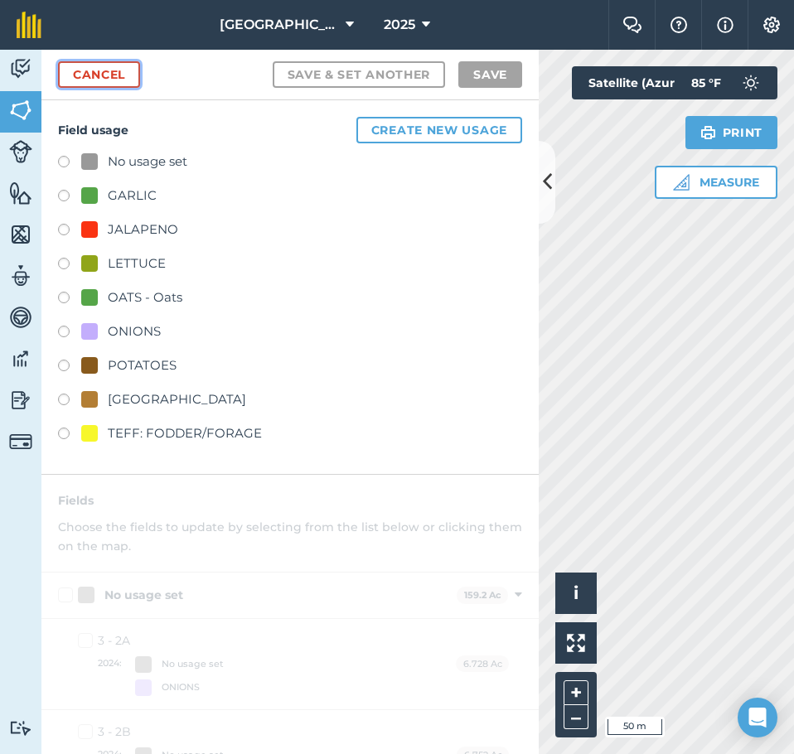
click at [140, 75] on link "Cancel" at bounding box center [99, 74] width 82 height 27
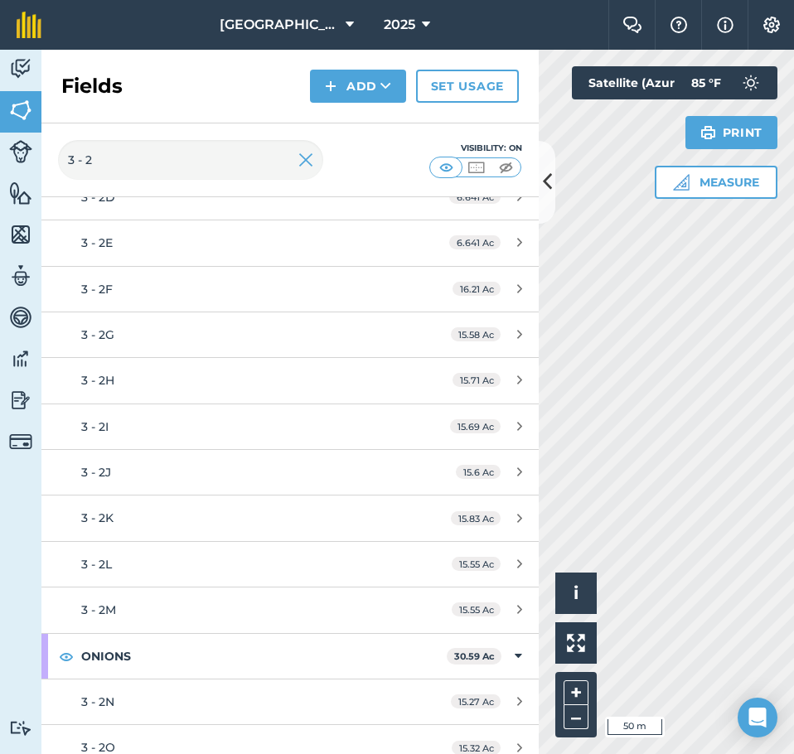
scroll to position [352, 0]
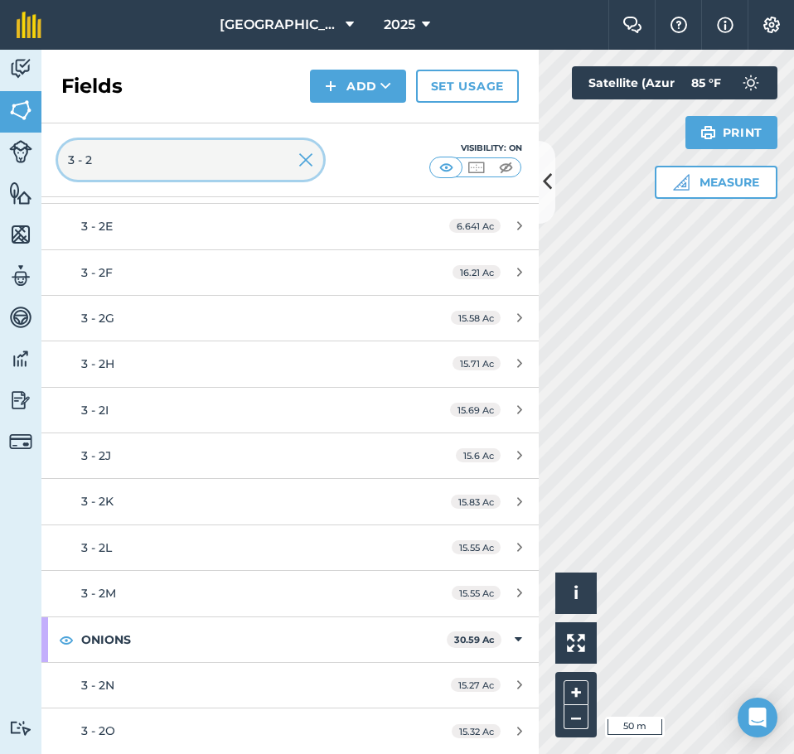
click at [140, 161] on input "3 - 2" at bounding box center [190, 160] width 265 height 40
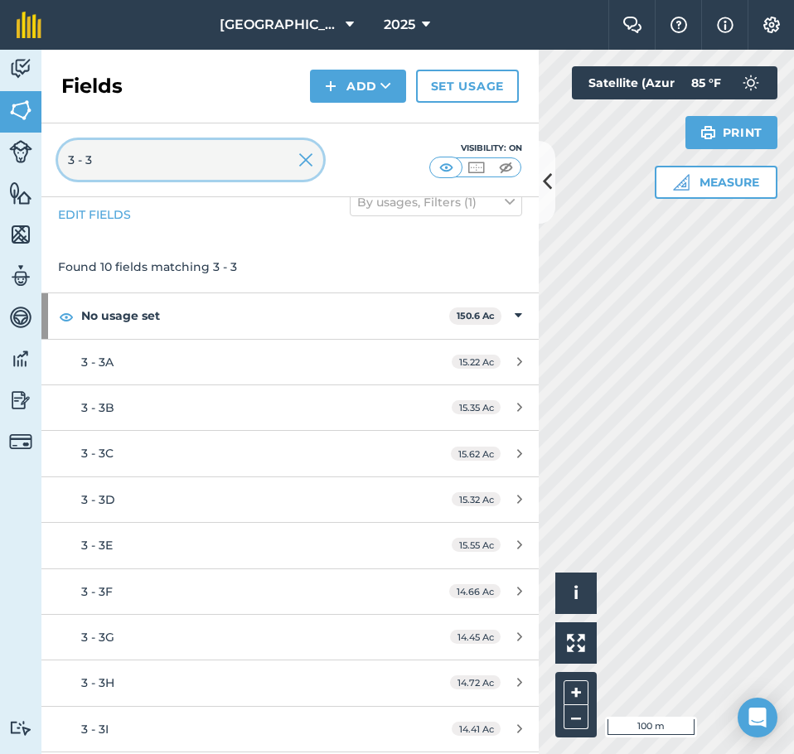
scroll to position [76, 0]
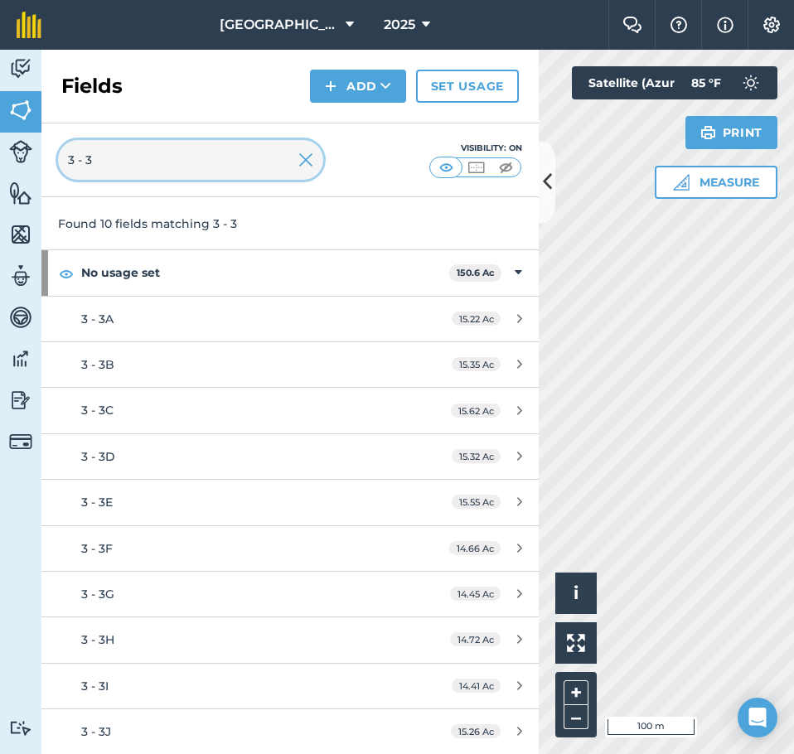
click at [171, 158] on input "3 - 3" at bounding box center [190, 160] width 265 height 40
drag, startPoint x: 104, startPoint y: 167, endPoint x: 35, endPoint y: 176, distance: 69.3
click at [35, 176] on div "Activity Fields Livestock Features Maps Team Vehicles Data Reporting Billing Tu…" at bounding box center [397, 402] width 794 height 705
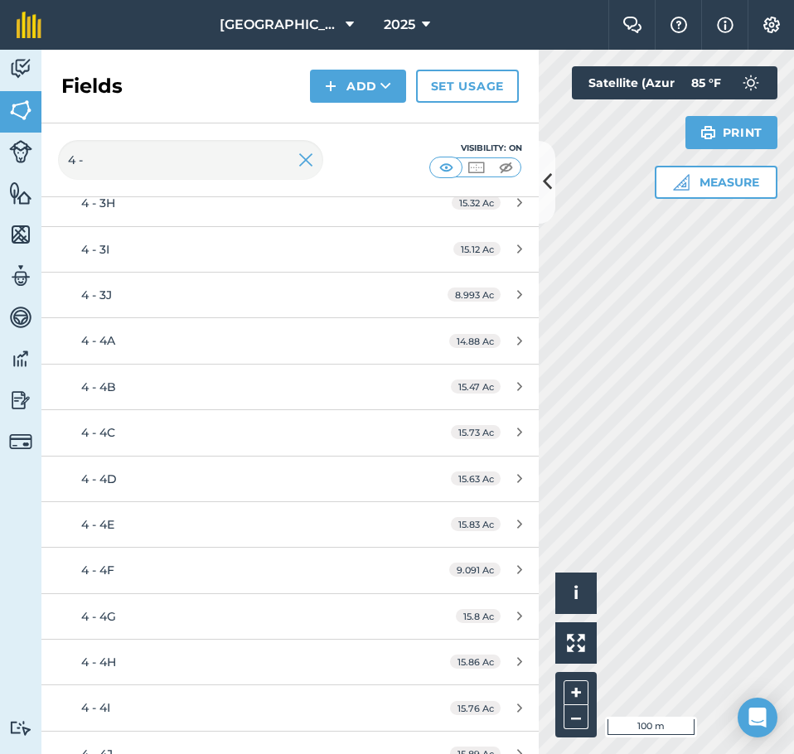
scroll to position [1224, 0]
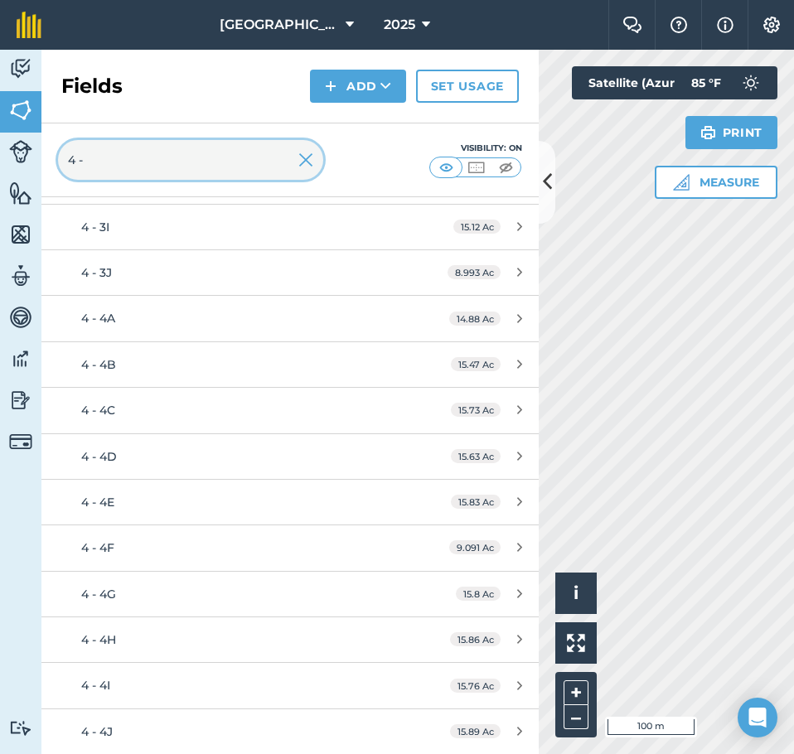
drag, startPoint x: 100, startPoint y: 158, endPoint x: 2, endPoint y: 170, distance: 98.5
click at [2, 170] on div "Activity Fields Livestock Features Maps Team Vehicles Data Reporting Billing Tu…" at bounding box center [397, 402] width 794 height 705
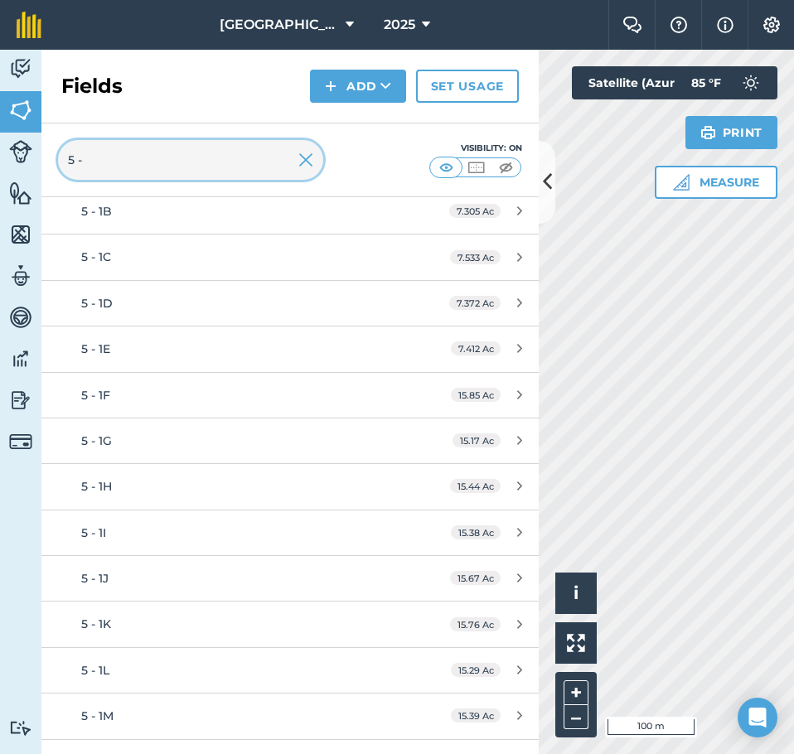
scroll to position [147, 0]
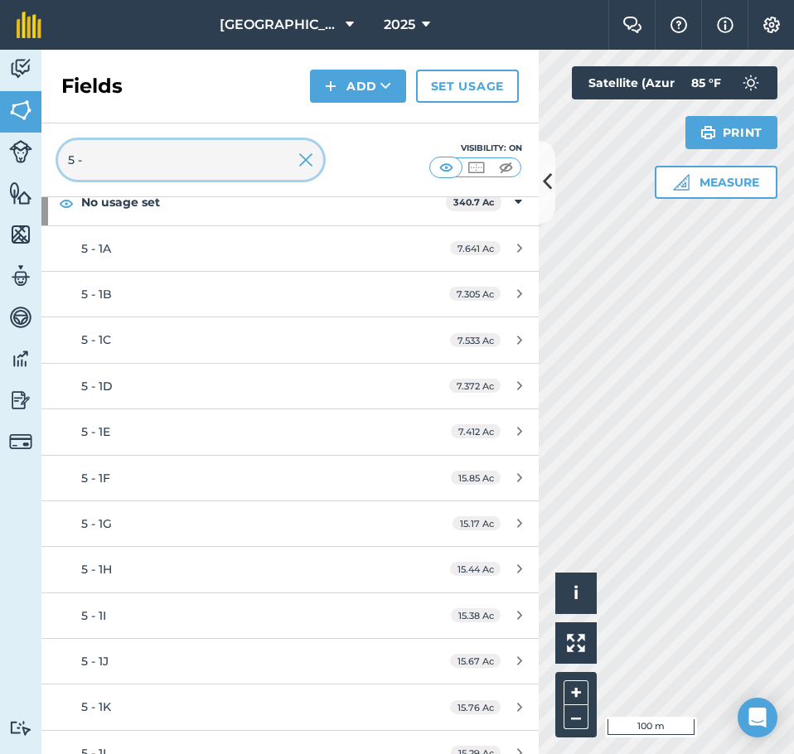
type input "5 -"
click at [473, 80] on link "Set usage" at bounding box center [467, 86] width 103 height 33
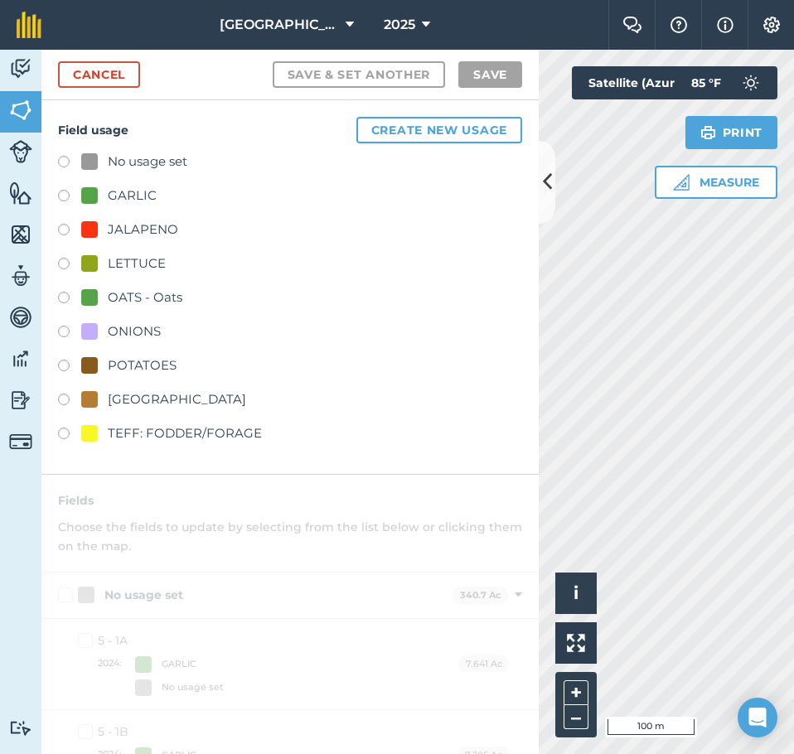
click at [61, 156] on label at bounding box center [69, 164] width 23 height 17
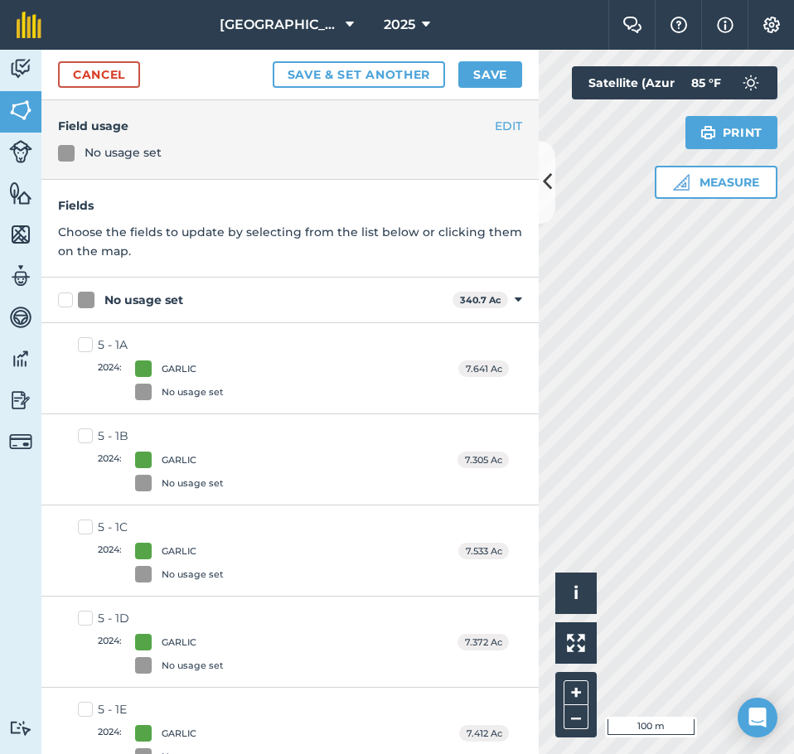
click at [87, 342] on label "5 - 1A 2024 : GARLIC No usage set" at bounding box center [151, 369] width 146 height 64
click at [87, 342] on input "5 - 1A 2024 : GARLIC No usage set" at bounding box center [83, 342] width 11 height 11
checkbox input "true"
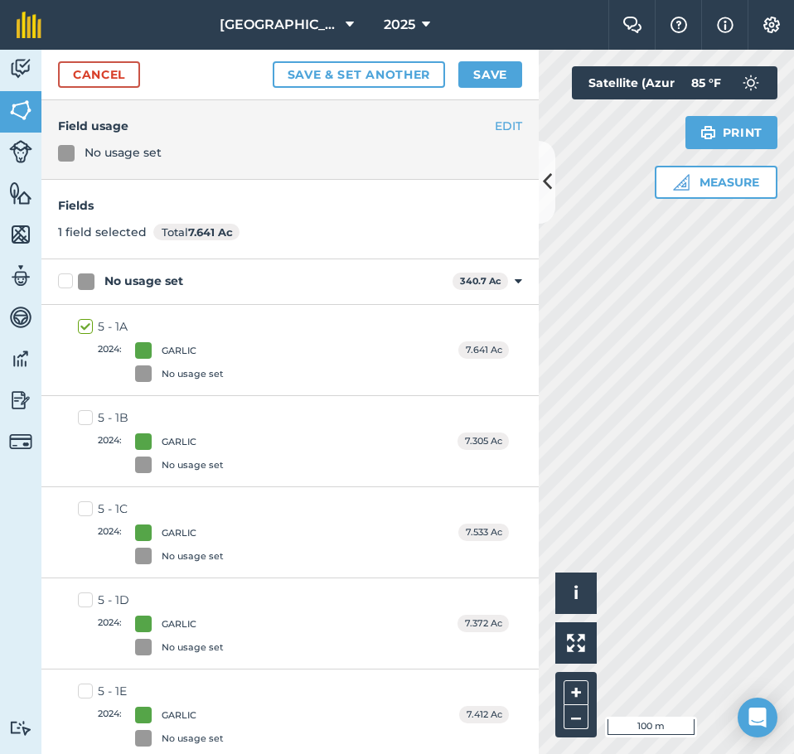
click at [65, 279] on label "No usage set" at bounding box center [252, 281] width 388 height 17
click at [65, 279] on input "No usage set" at bounding box center [63, 278] width 11 height 11
checkbox input "true"
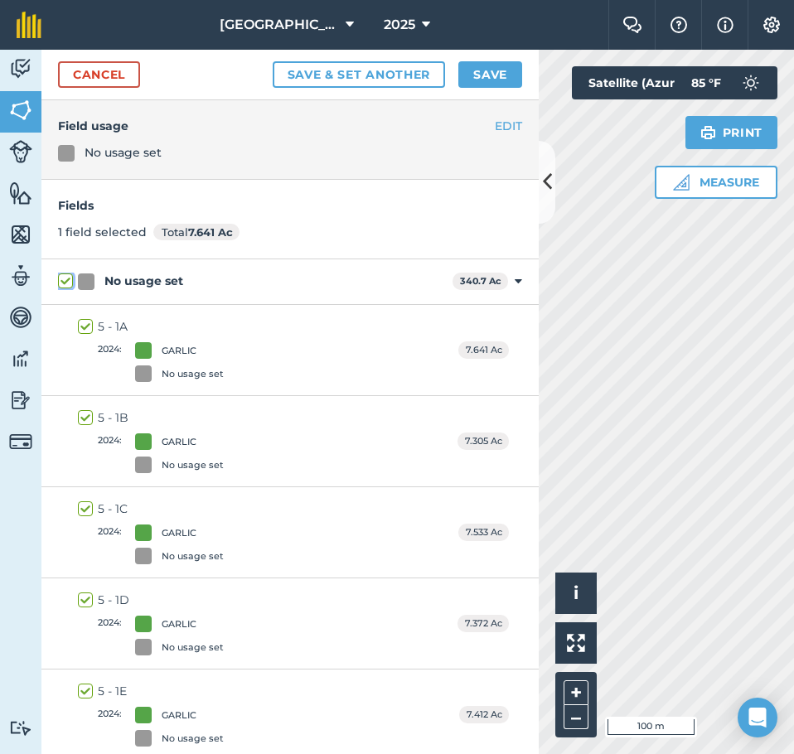
checkbox input "true"
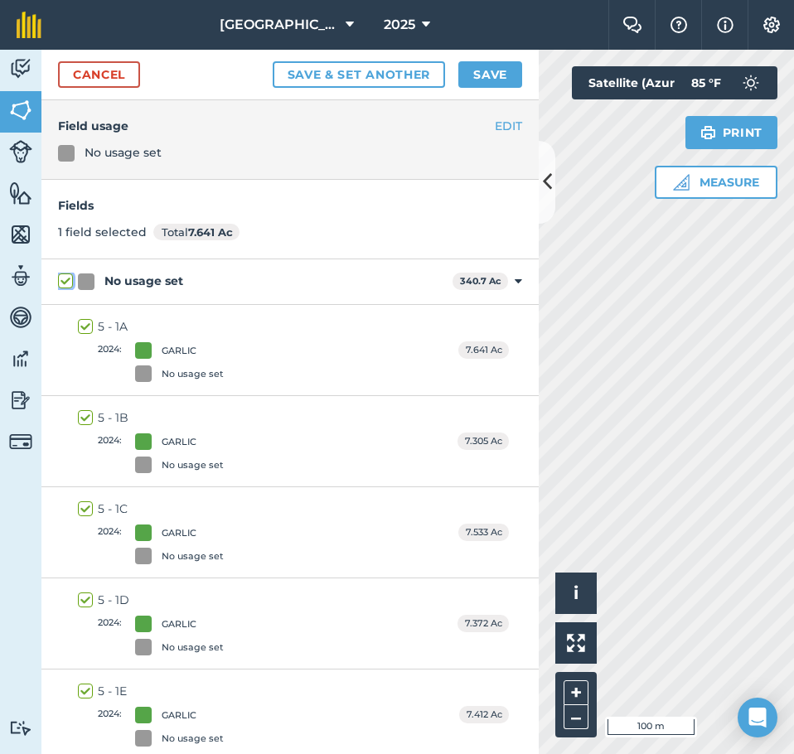
checkbox input "true"
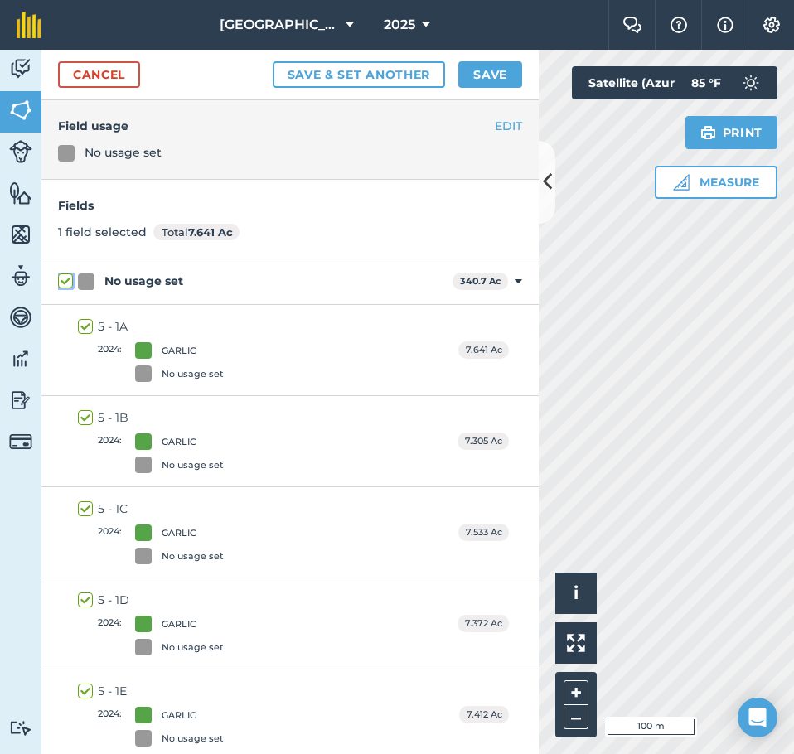
checkbox input "true"
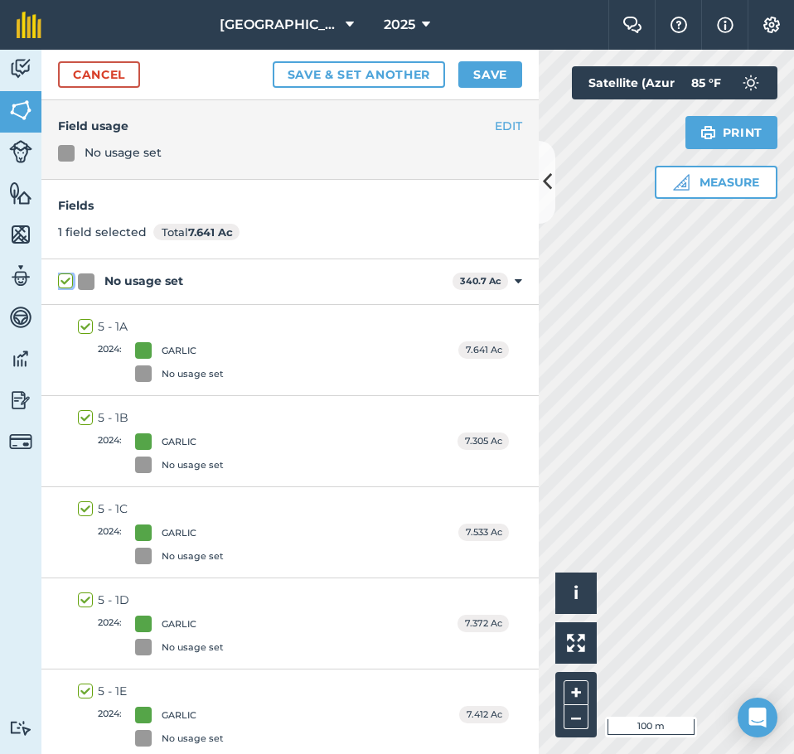
checkbox input "true"
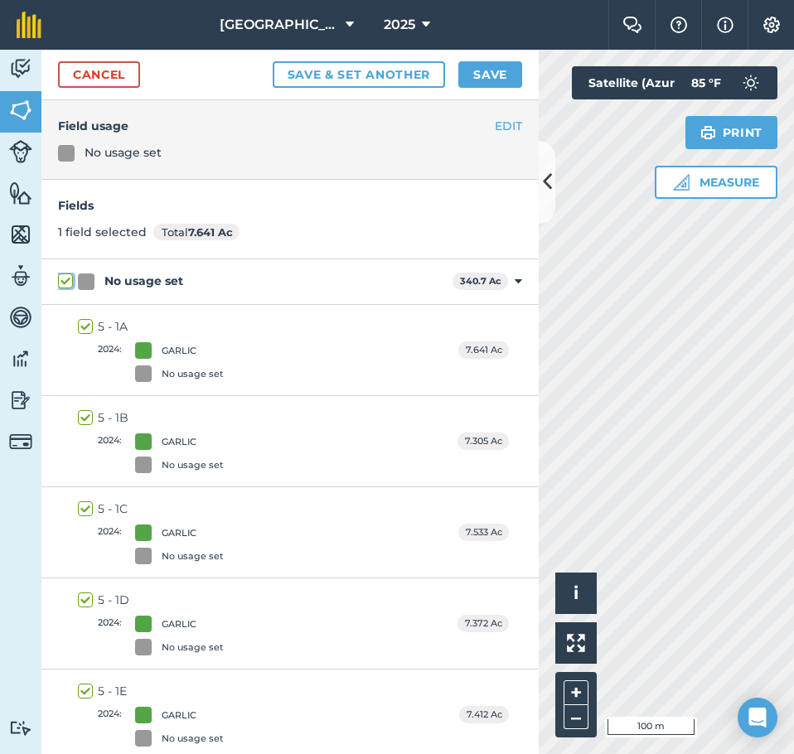
checkbox input "true"
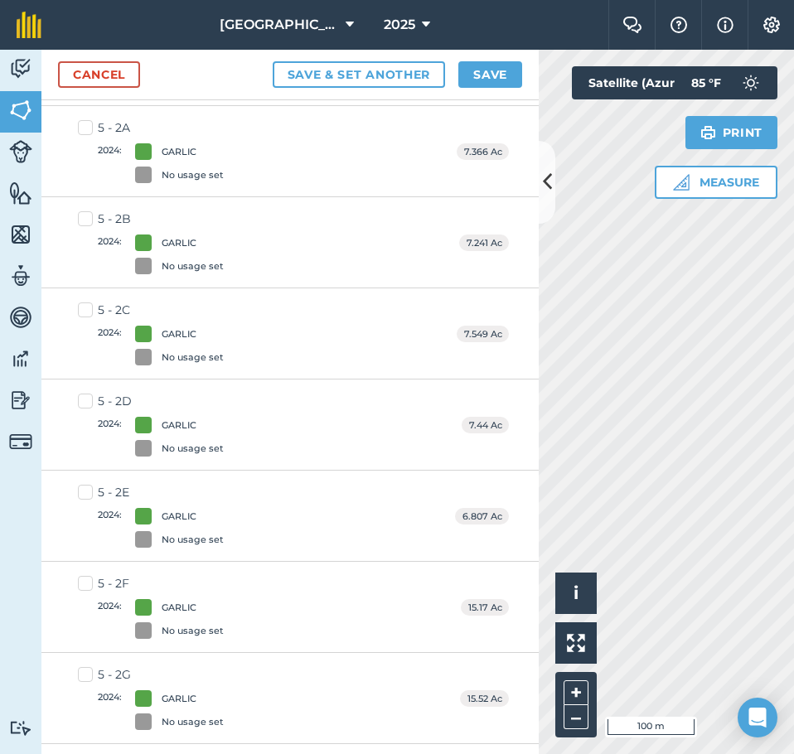
scroll to position [2321, 0]
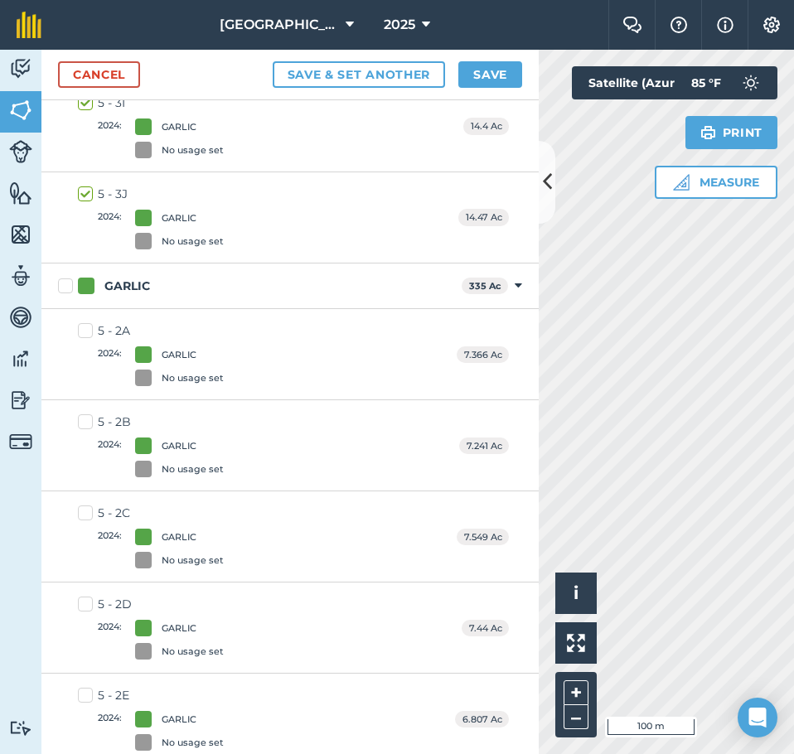
click at [64, 282] on label "GARLIC" at bounding box center [256, 286] width 397 height 17
click at [64, 282] on input "GARLIC" at bounding box center [63, 283] width 11 height 11
checkbox input "true"
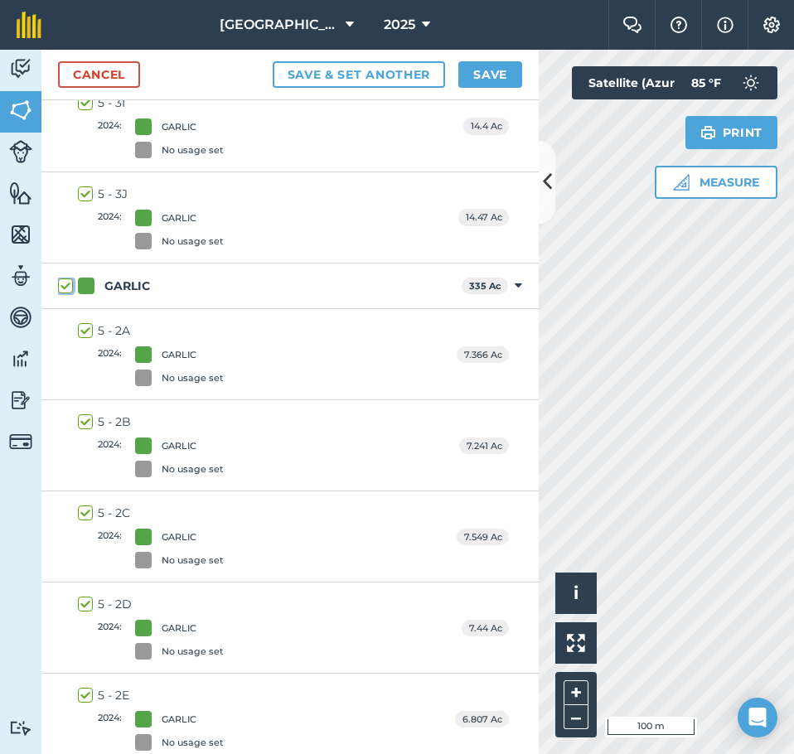
checkbox input "true"
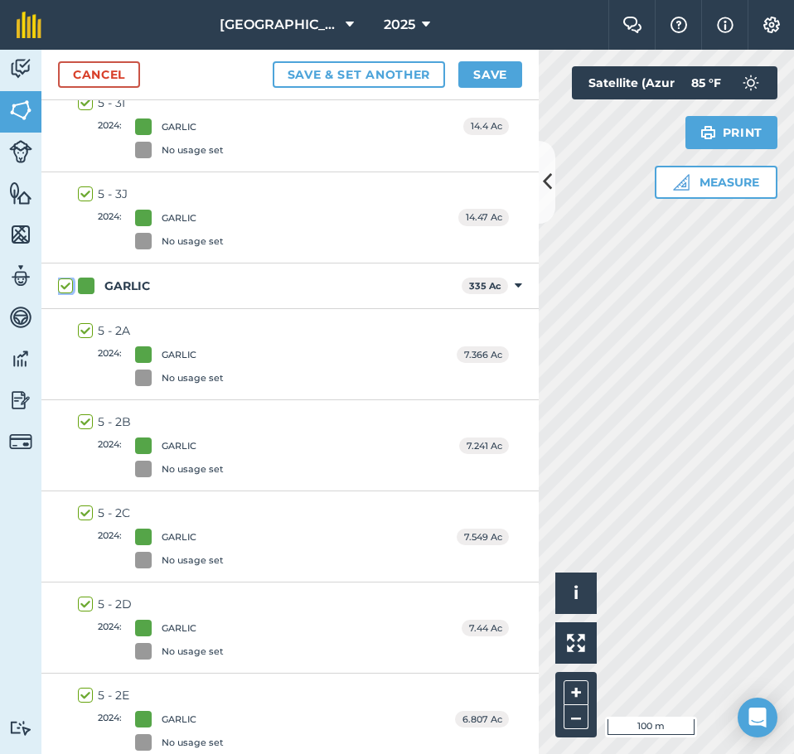
checkbox input "true"
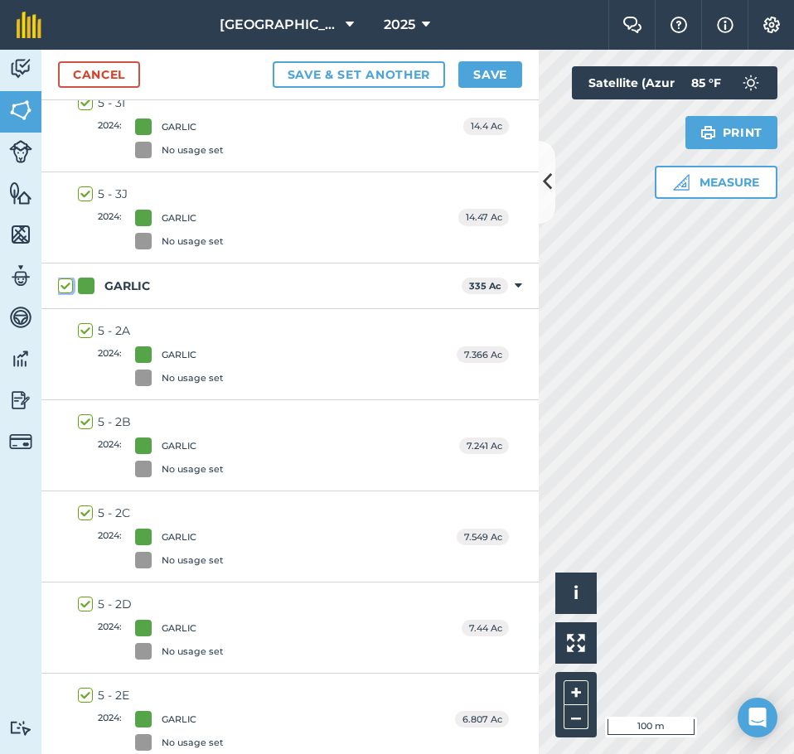
checkbox input "true"
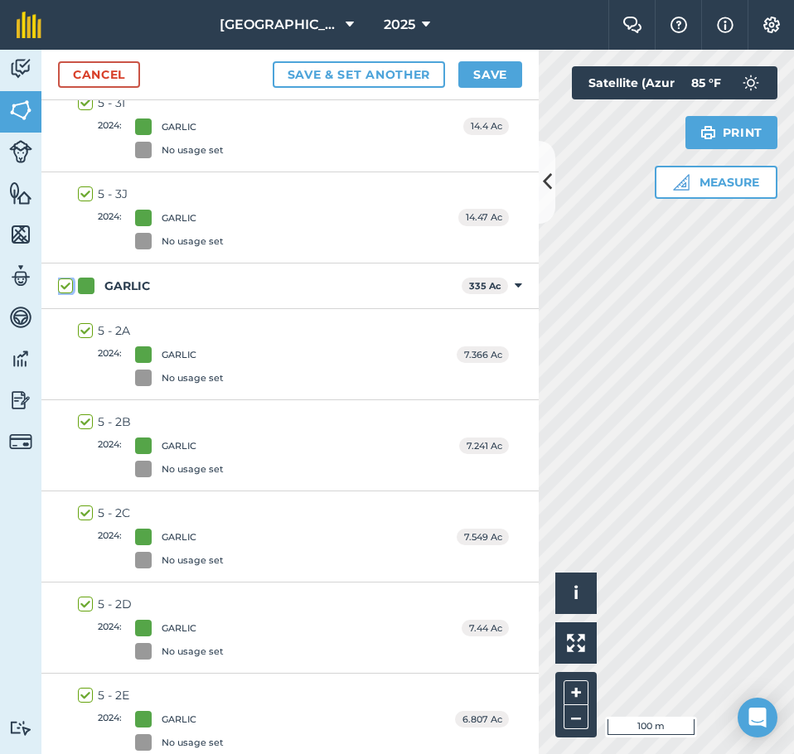
checkbox input "true"
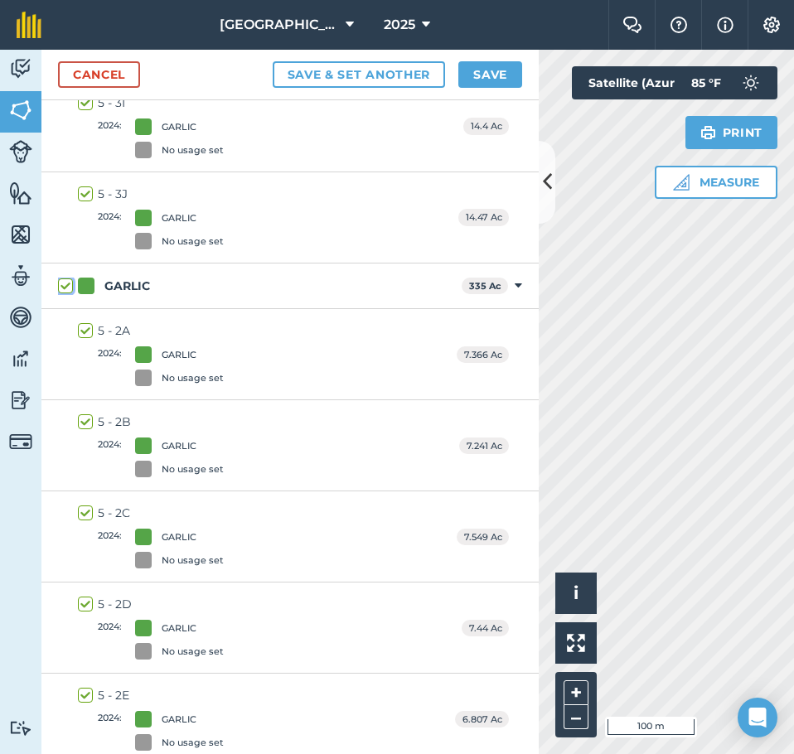
checkbox input "true"
click at [493, 80] on button "Save" at bounding box center [490, 74] width 64 height 27
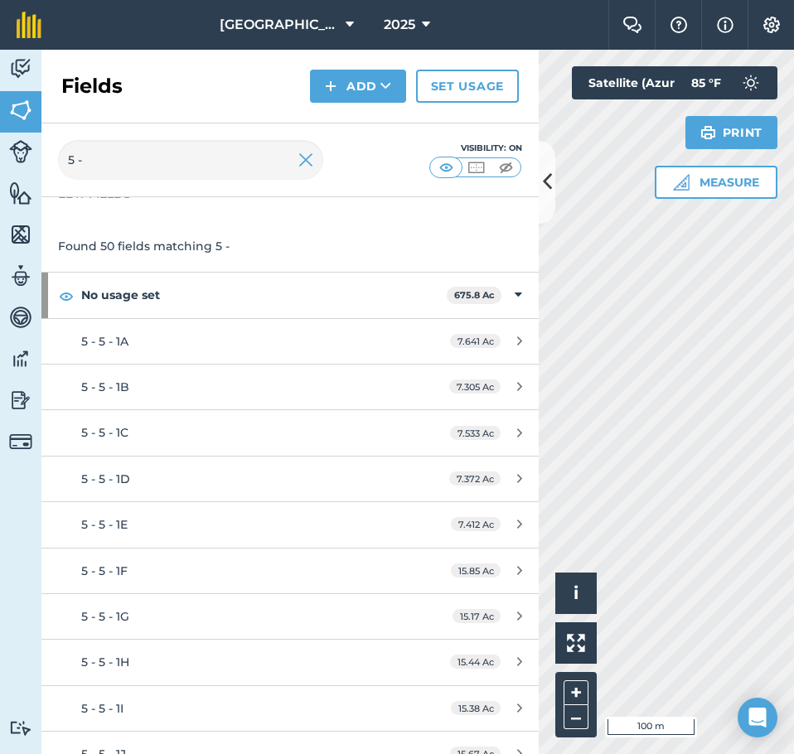
scroll to position [83, 0]
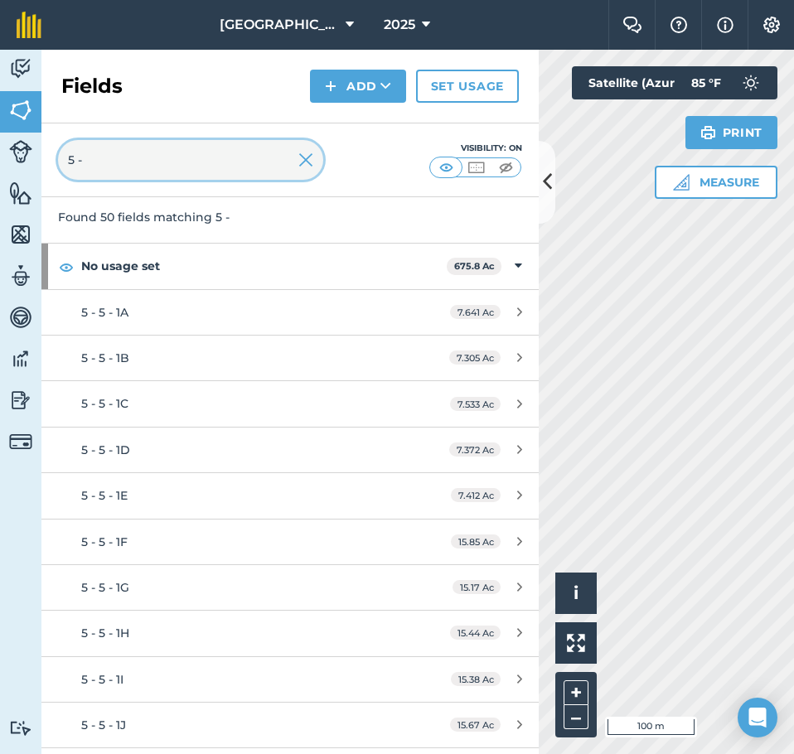
click at [141, 142] on input "5 -" at bounding box center [190, 160] width 265 height 40
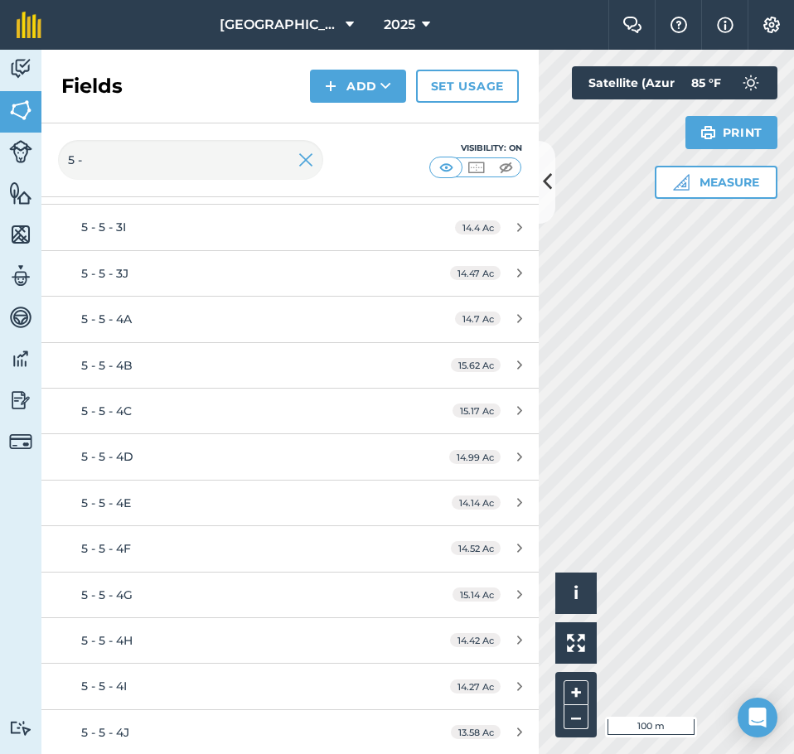
scroll to position [1913, 0]
drag, startPoint x: 133, startPoint y: 168, endPoint x: -5, endPoint y: 167, distance: 137.6
click at [0, 167] on html "[GEOGRAPHIC_DATA] 2025 Farm Chat Help Info Settings [GEOGRAPHIC_DATA] - 2025 Re…" at bounding box center [397, 377] width 794 height 754
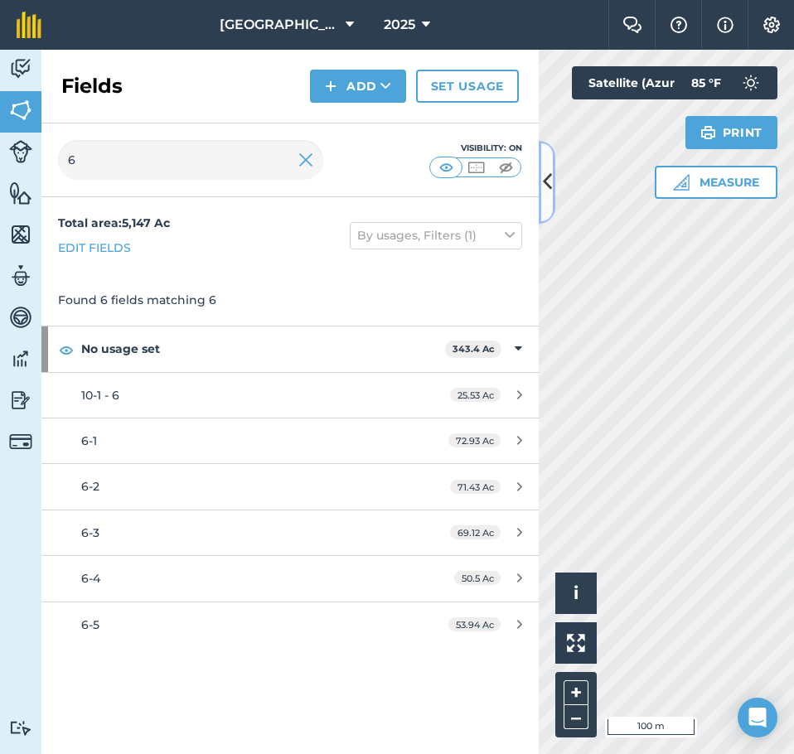
click at [541, 178] on button at bounding box center [547, 182] width 17 height 83
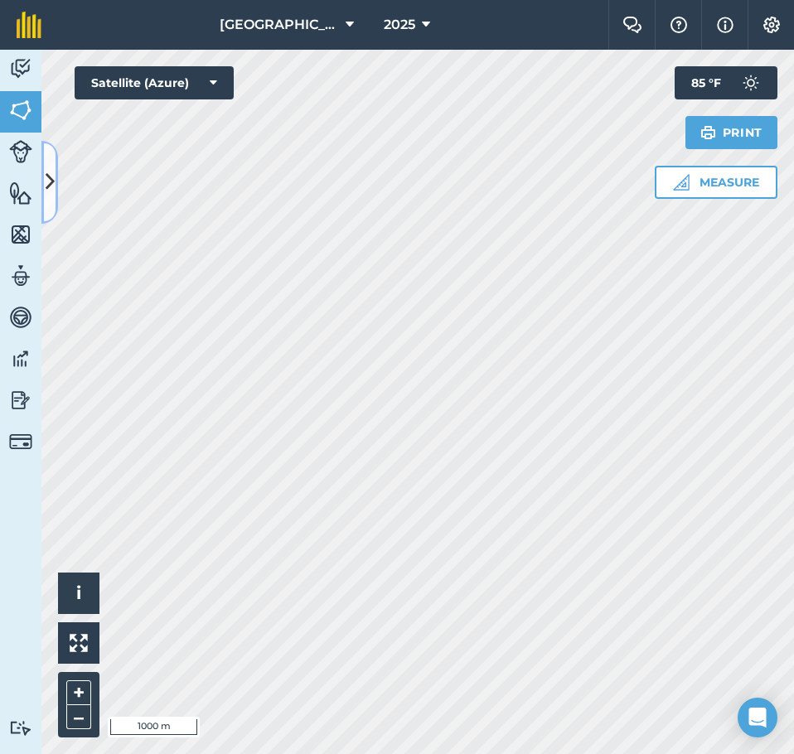
click at [54, 162] on button at bounding box center [49, 182] width 17 height 83
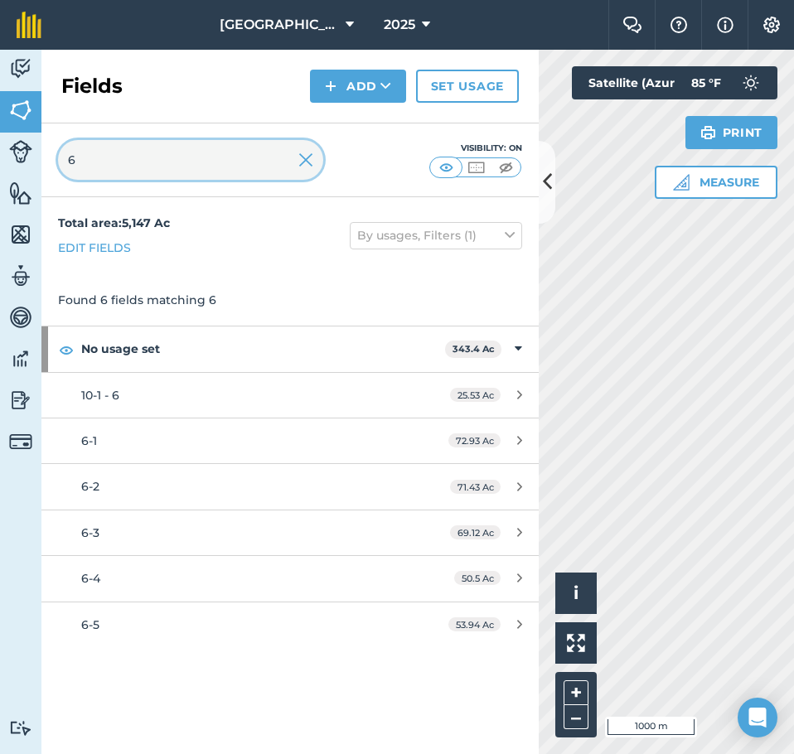
drag, startPoint x: 117, startPoint y: 162, endPoint x: 51, endPoint y: 171, distance: 66.8
click at [51, 171] on div "6 Visibility: On" at bounding box center [289, 161] width 497 height 74
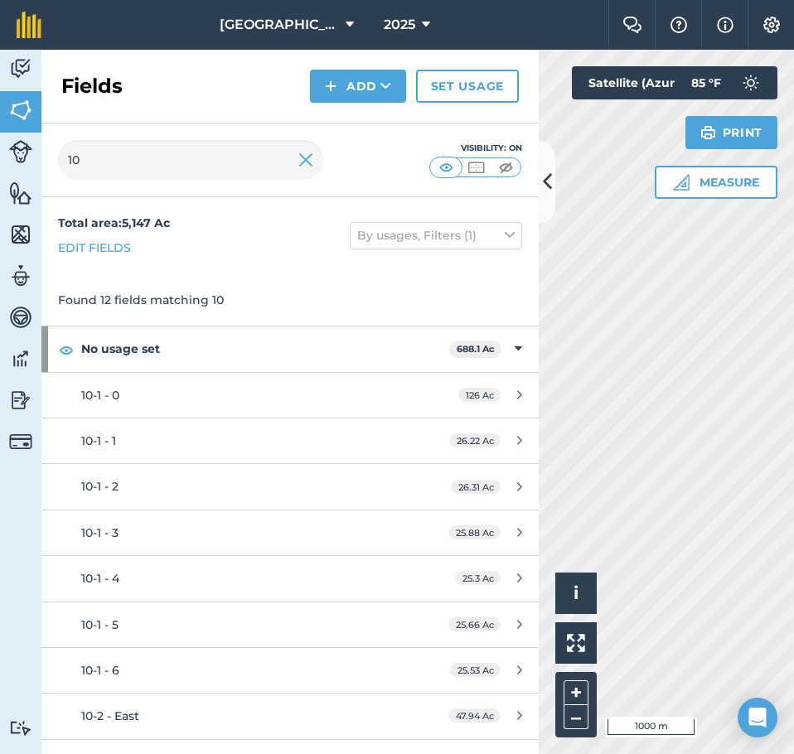
click at [298, 275] on div "Found 12 fields matching 10" at bounding box center [289, 299] width 497 height 51
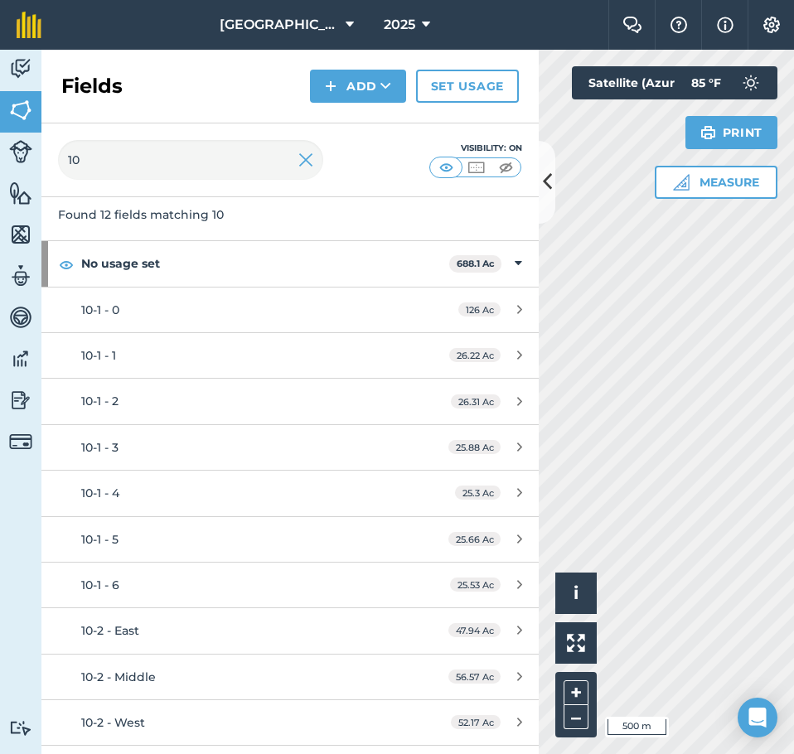
scroll to position [168, 0]
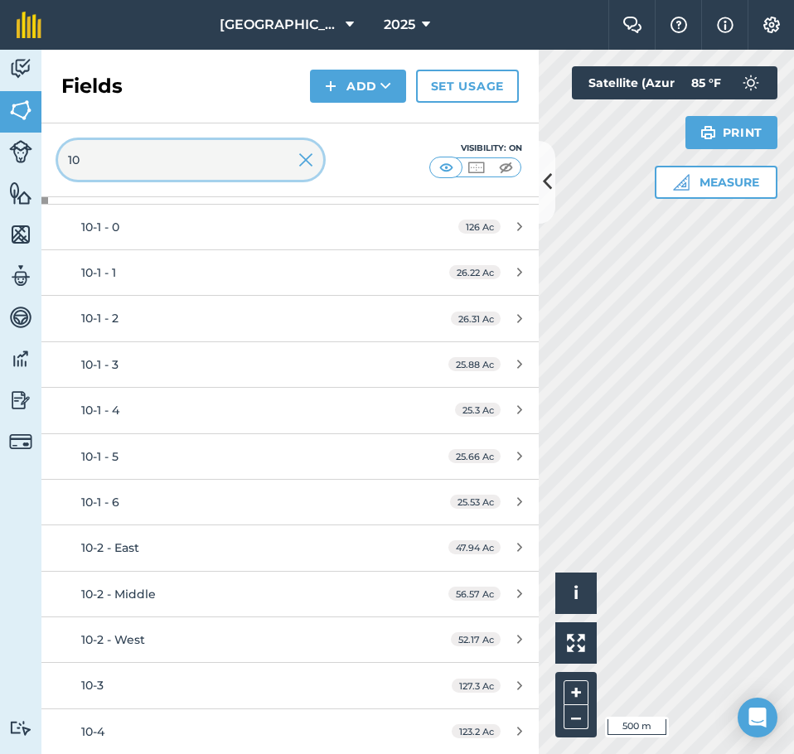
drag, startPoint x: 157, startPoint y: 170, endPoint x: 36, endPoint y: 162, distance: 120.5
click at [37, 162] on div "Activity Fields Livestock Features Maps Team Vehicles Data Reporting Billing Tu…" at bounding box center [397, 402] width 794 height 705
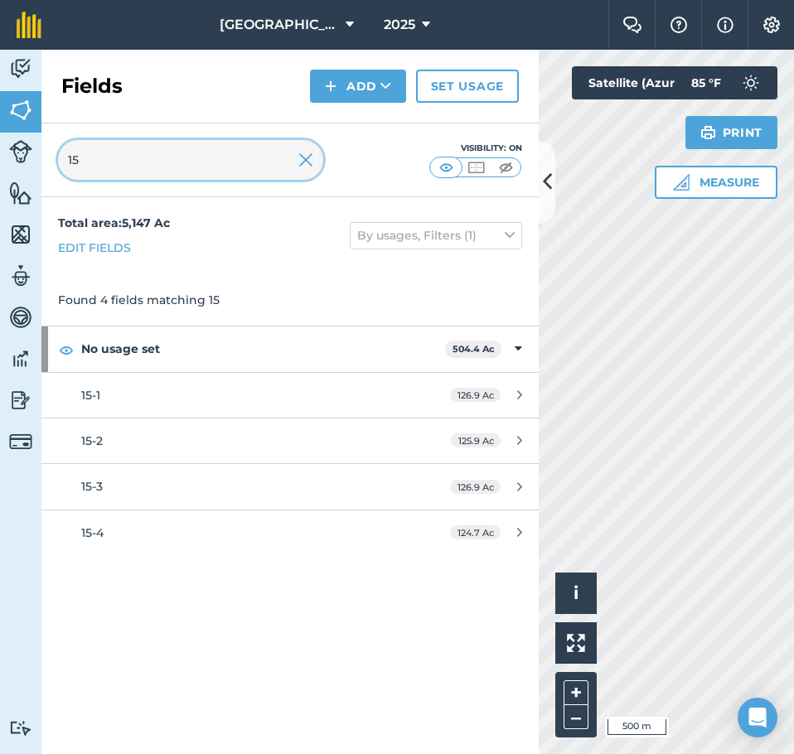
scroll to position [0, 0]
drag, startPoint x: 109, startPoint y: 168, endPoint x: 46, endPoint y: 175, distance: 64.2
click at [46, 175] on div "15 Visibility: On" at bounding box center [289, 161] width 497 height 74
type input "23"
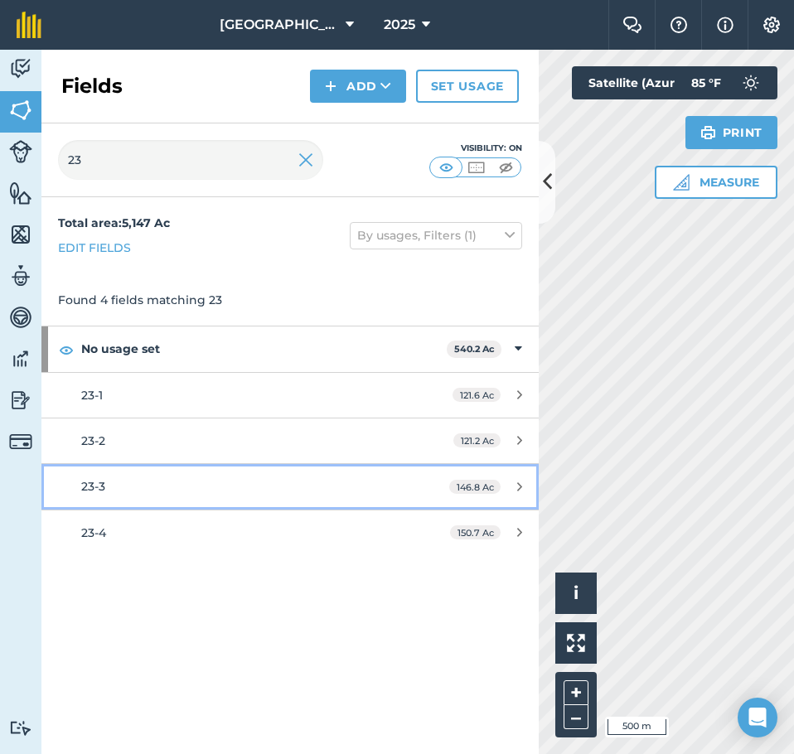
click at [512, 491] on div "146.8 Ac" at bounding box center [486, 487] width 106 height 13
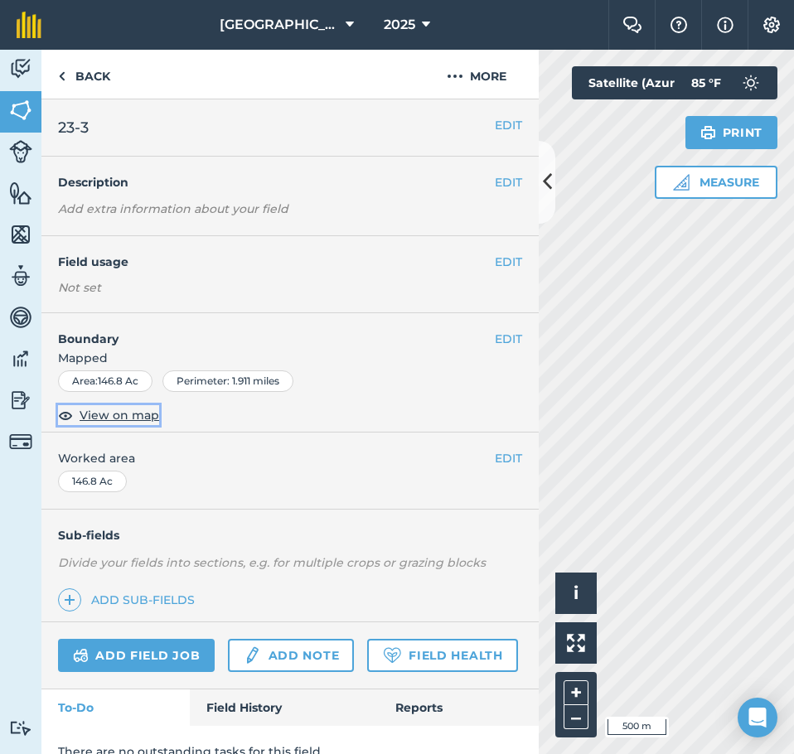
click at [84, 415] on span "View on map" at bounding box center [120, 415] width 80 height 18
click at [63, 70] on img at bounding box center [61, 76] width 7 height 20
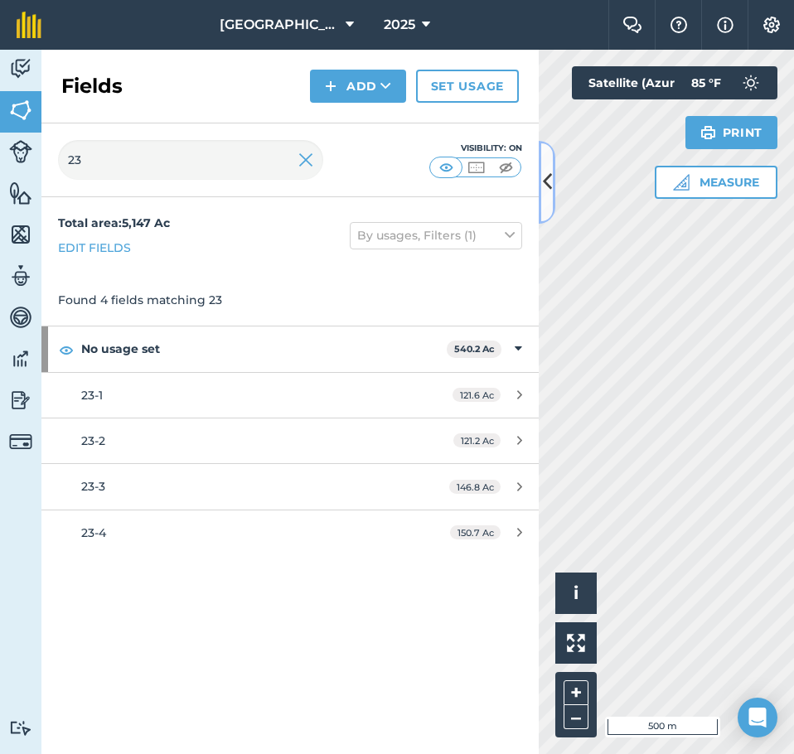
click at [548, 192] on icon at bounding box center [547, 181] width 9 height 29
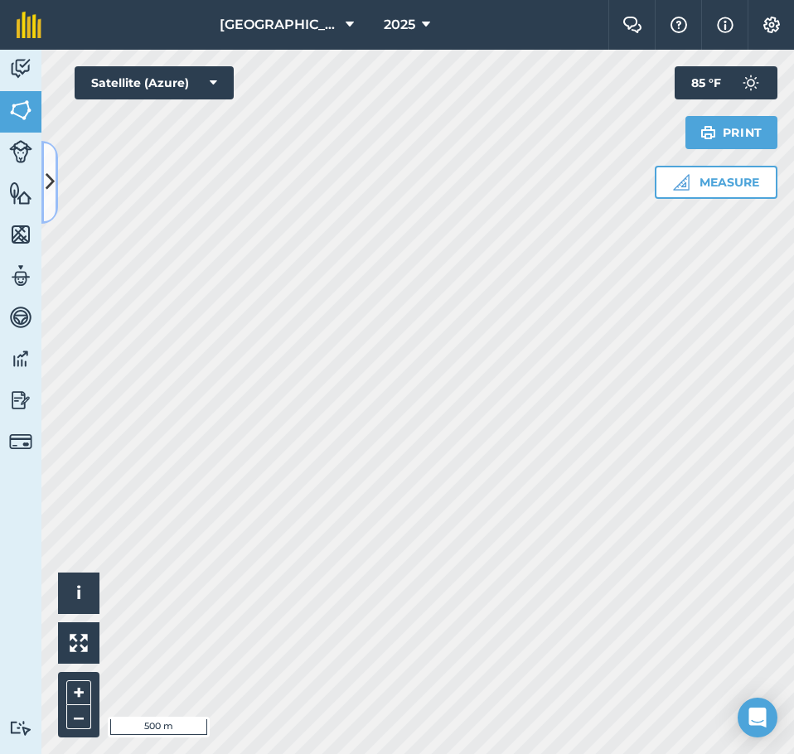
click at [55, 190] on button at bounding box center [49, 182] width 17 height 83
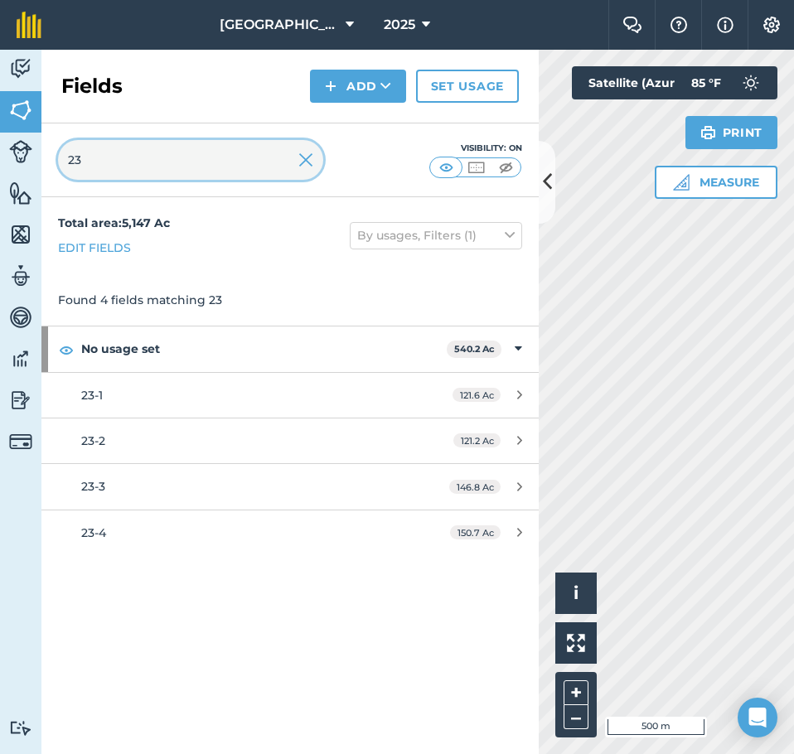
drag, startPoint x: 121, startPoint y: 162, endPoint x: 51, endPoint y: 169, distance: 70.8
click at [52, 169] on div "23 Visibility: On" at bounding box center [289, 161] width 497 height 74
click at [74, 164] on input "27" at bounding box center [190, 160] width 265 height 40
click at [68, 165] on input "27" at bounding box center [190, 160] width 265 height 40
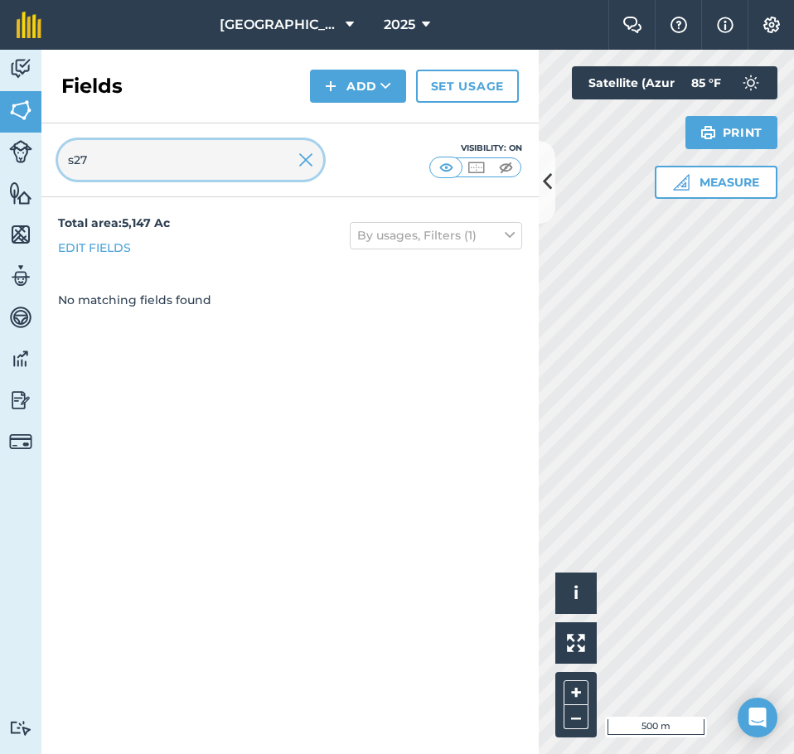
drag, startPoint x: 75, startPoint y: 160, endPoint x: 67, endPoint y: 164, distance: 8.5
click at [67, 164] on input "s27" at bounding box center [190, 160] width 265 height 40
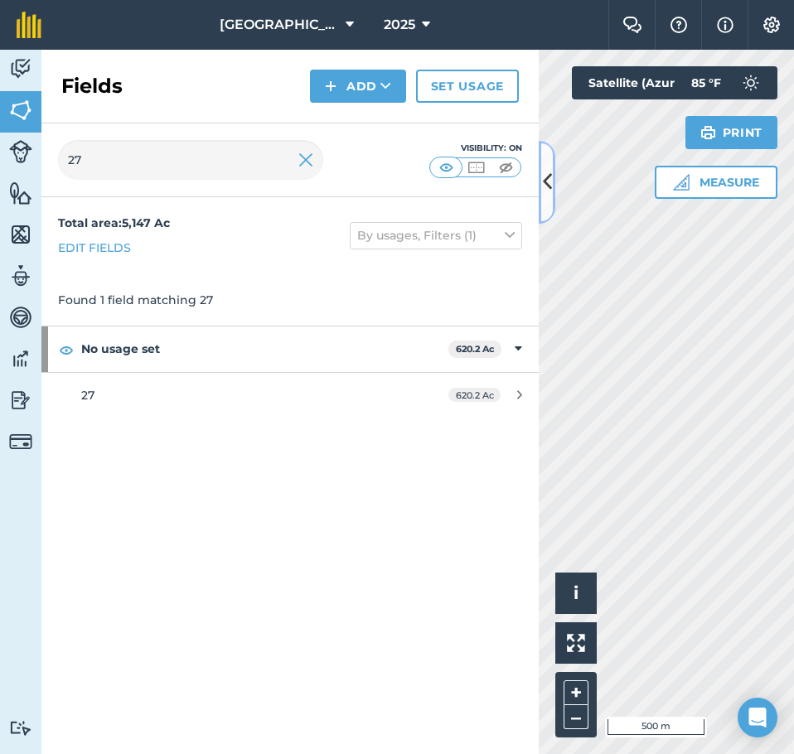
click at [545, 201] on button at bounding box center [547, 182] width 17 height 83
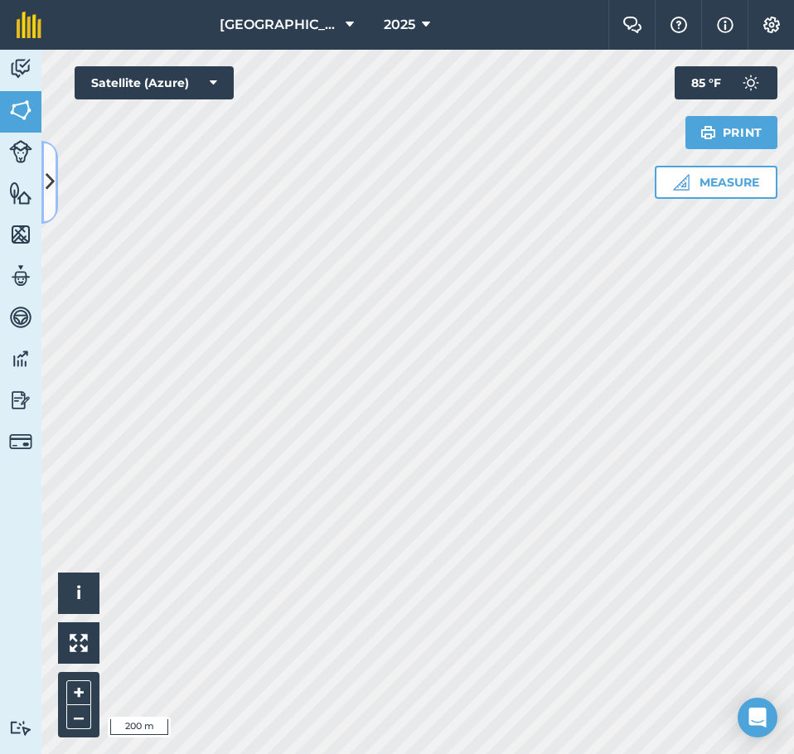
drag, startPoint x: 51, startPoint y: 164, endPoint x: 95, endPoint y: 148, distance: 46.7
click at [51, 164] on button at bounding box center [49, 182] width 17 height 83
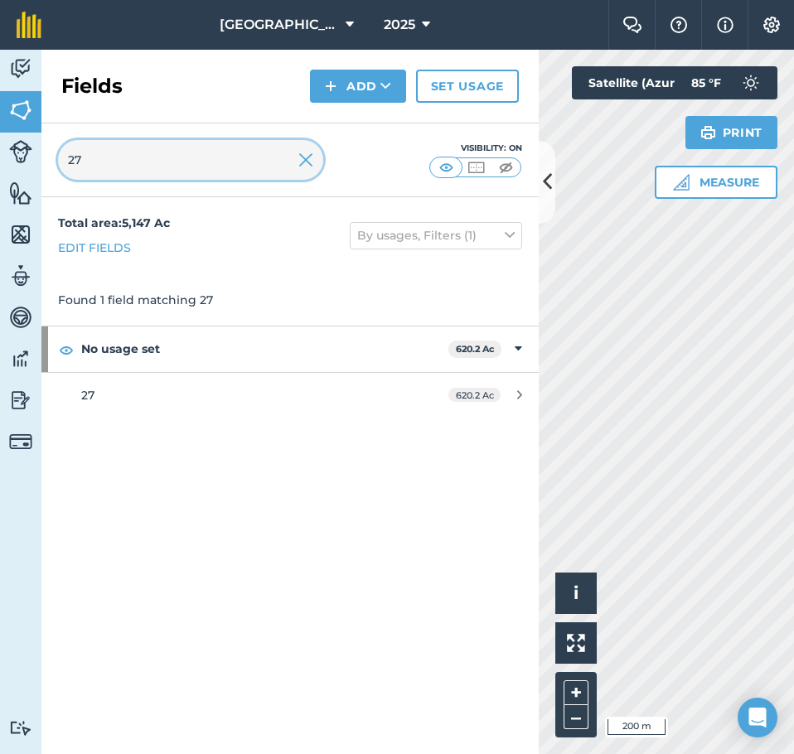
drag, startPoint x: 99, startPoint y: 152, endPoint x: 68, endPoint y: 163, distance: 33.6
click at [68, 163] on input "27" at bounding box center [190, 160] width 265 height 40
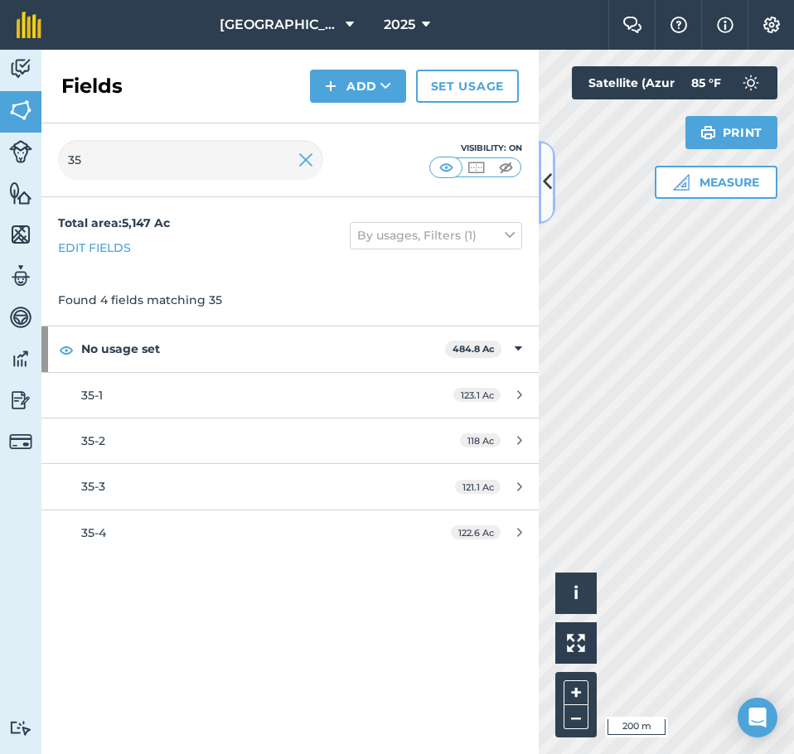
click at [547, 191] on icon at bounding box center [547, 181] width 9 height 29
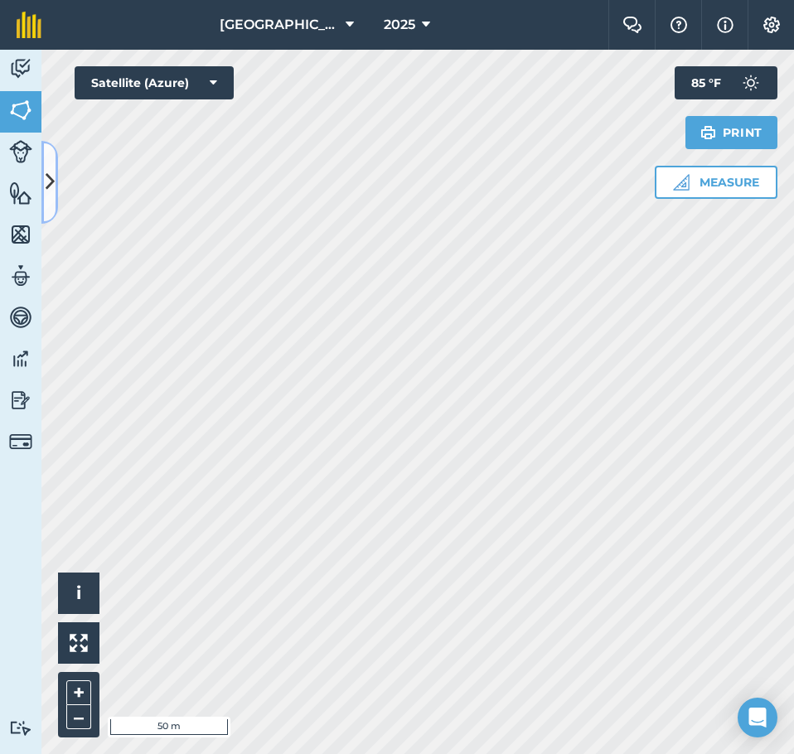
click at [46, 172] on icon at bounding box center [50, 181] width 9 height 29
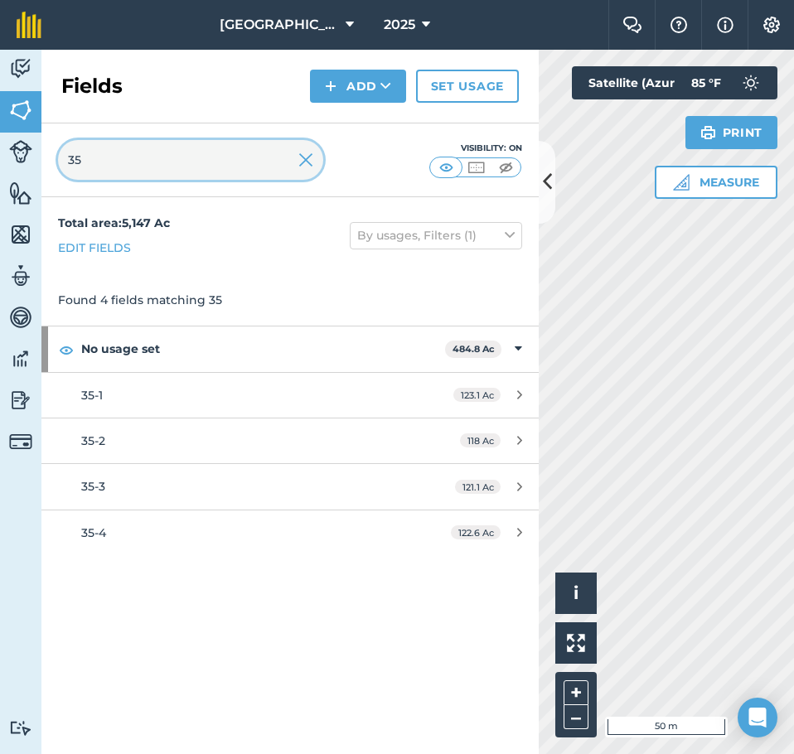
drag, startPoint x: 97, startPoint y: 158, endPoint x: 57, endPoint y: 167, distance: 40.8
click at [57, 167] on div "35 Visibility: On" at bounding box center [289, 161] width 497 height 74
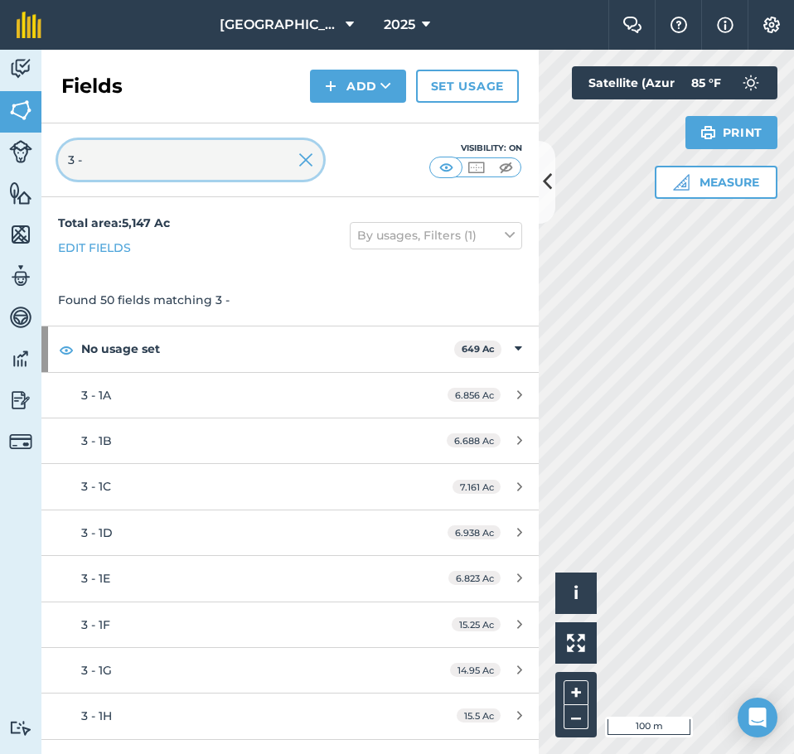
type input "3 -"
click at [543, 190] on icon at bounding box center [547, 181] width 9 height 29
